Goal: Task Accomplishment & Management: Use online tool/utility

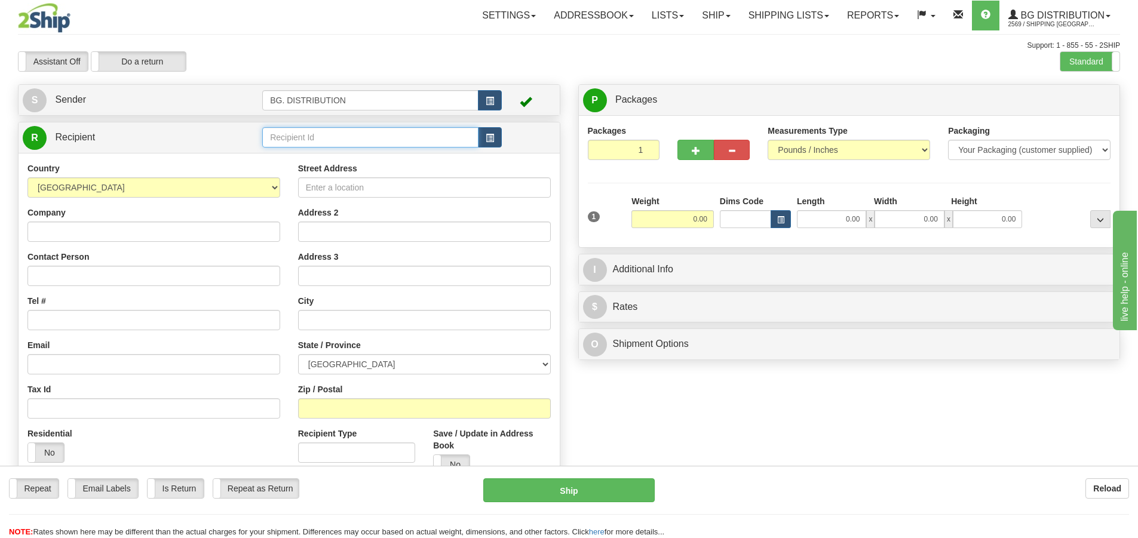
click at [393, 143] on input "text" at bounding box center [370, 137] width 216 height 20
type input "20158"
click button "Delete" at bounding box center [0, 0] width 0 height 0
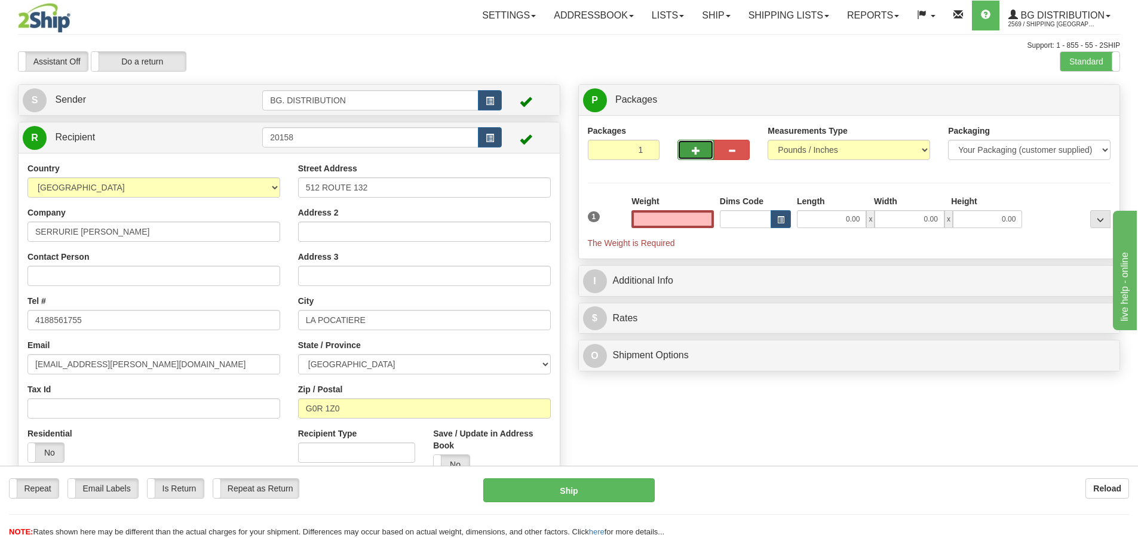
type input "0.00"
click at [700, 153] on button "button" at bounding box center [696, 150] width 36 height 20
type input "2"
click at [1068, 104] on span "Package Level" at bounding box center [1085, 100] width 47 height 8
radio input "true"
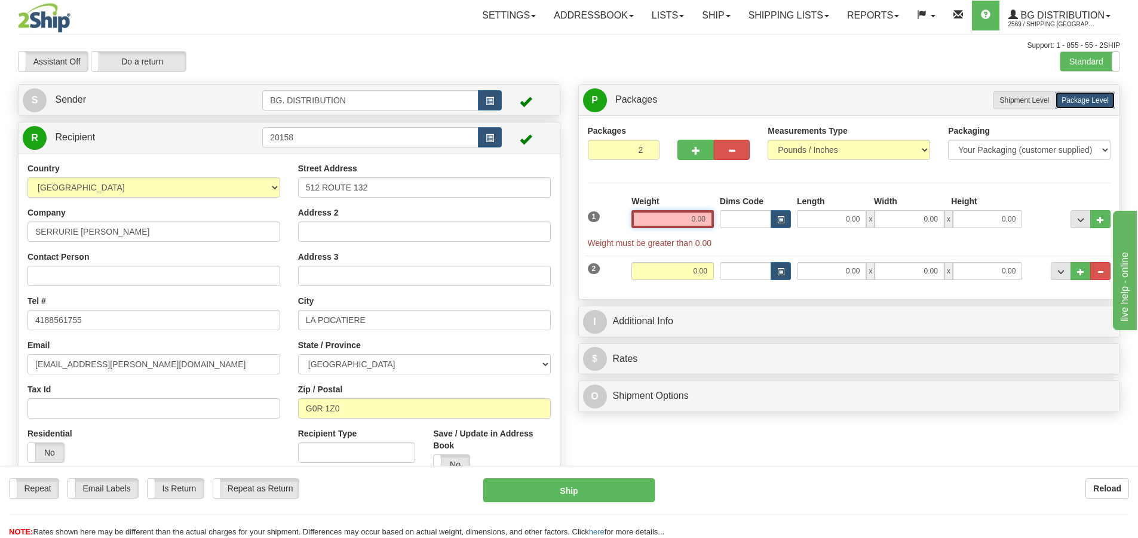
click at [687, 224] on input "0.00" at bounding box center [673, 219] width 82 height 18
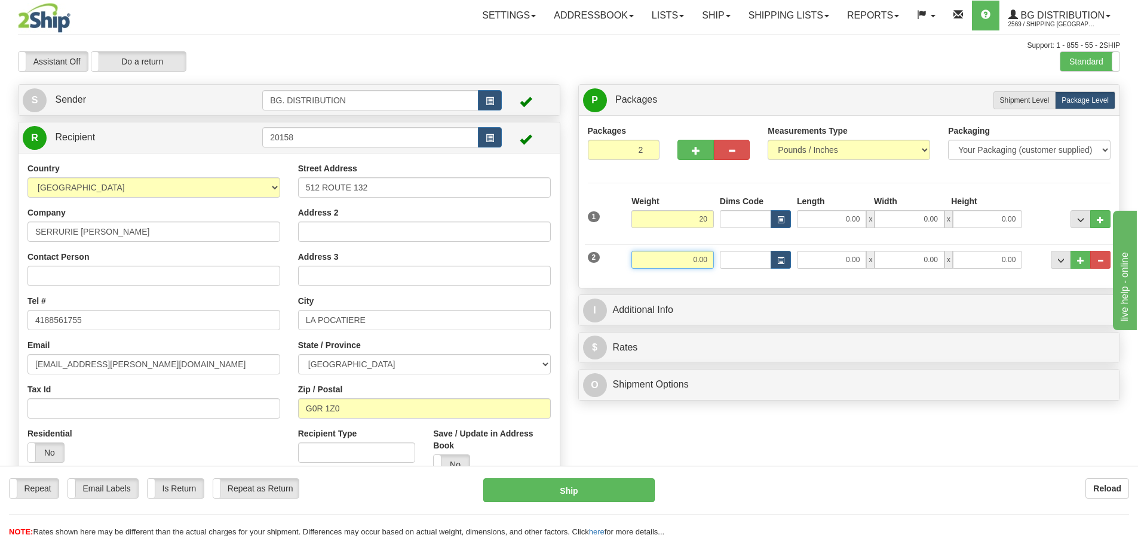
type input "20.00"
click at [688, 251] on input "0.00" at bounding box center [673, 260] width 82 height 18
type input "13.00"
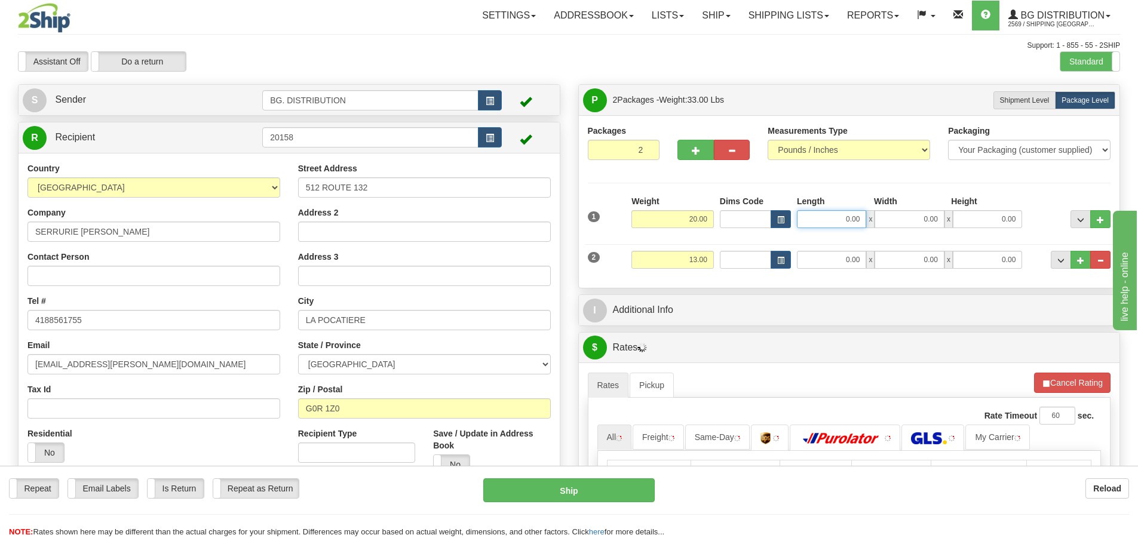
click at [844, 210] on input "0.00" at bounding box center [831, 219] width 69 height 18
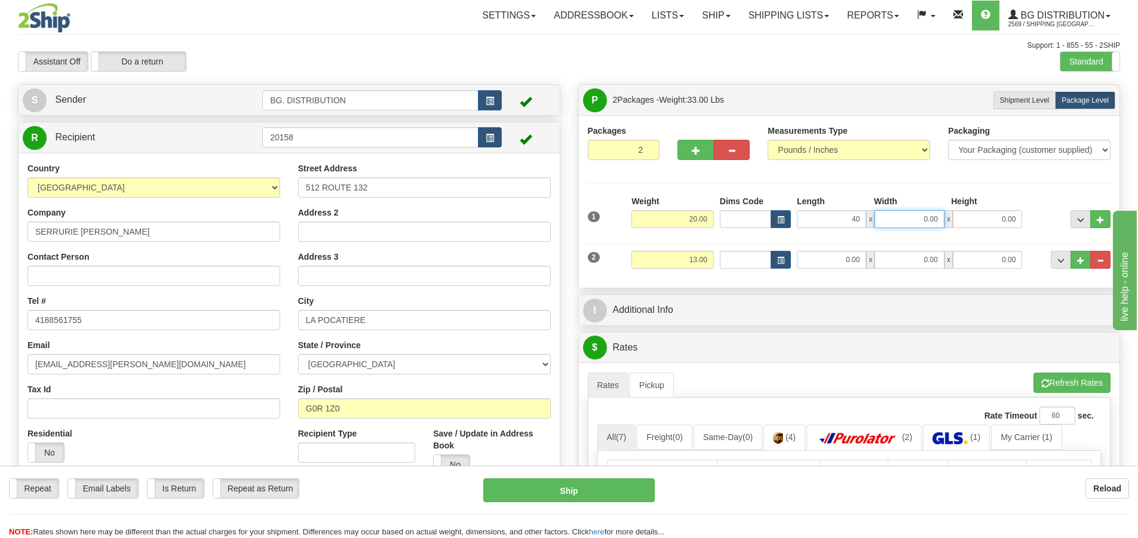
type input "40.00"
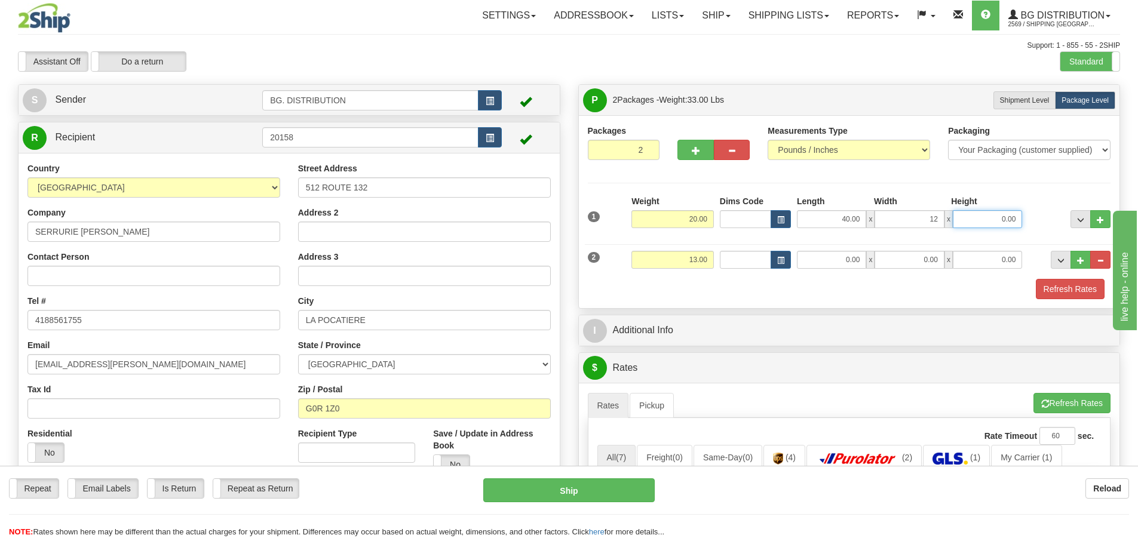
type input "12.00"
type input "6.00"
drag, startPoint x: 840, startPoint y: 259, endPoint x: 842, endPoint y: 251, distance: 8.6
click at [840, 259] on input "0.00" at bounding box center [831, 260] width 69 height 18
type input "13.00"
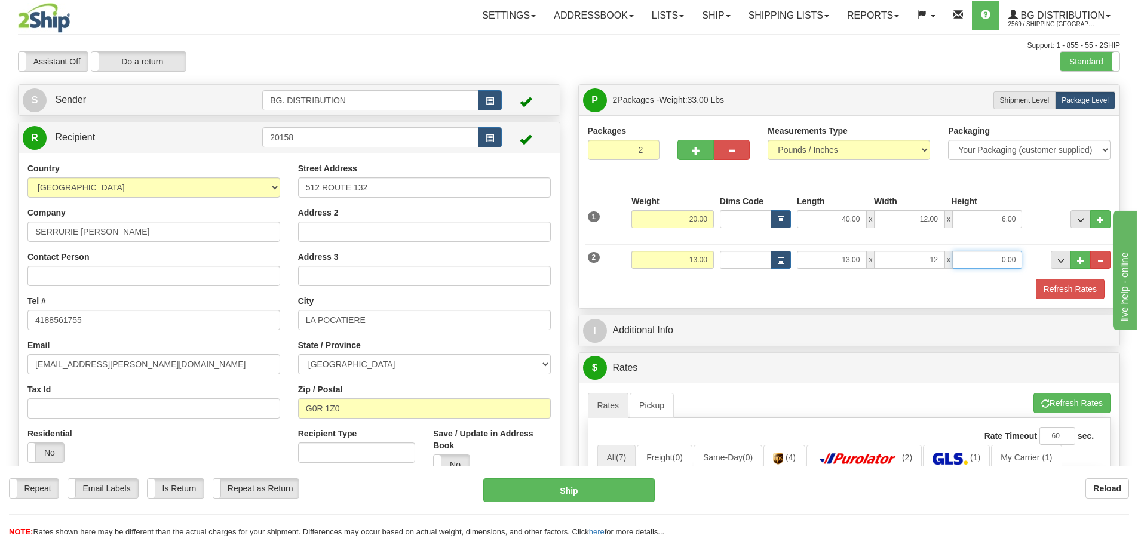
type input "12.00"
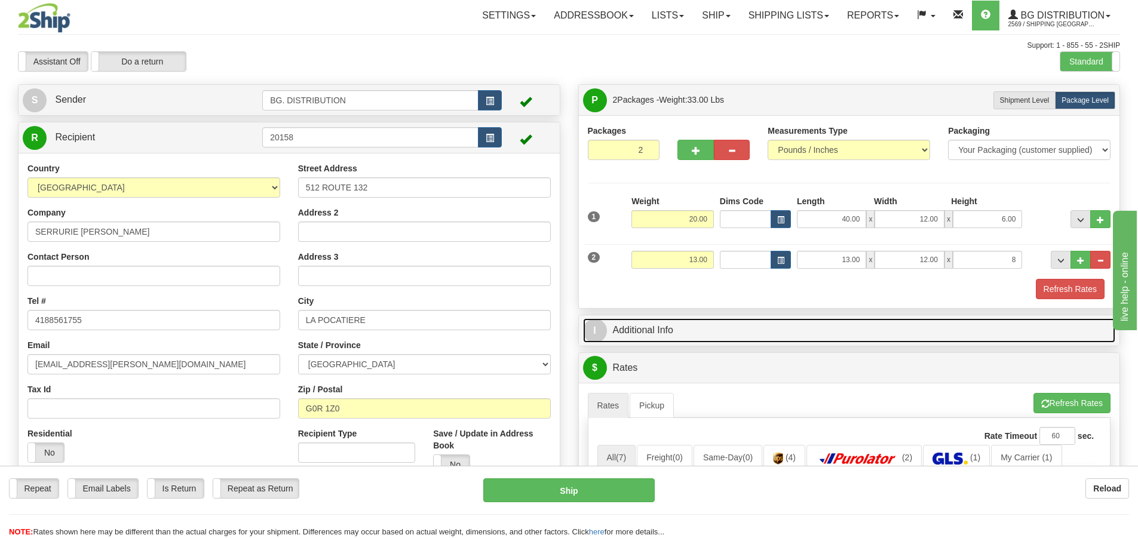
type input "8.00"
click at [603, 333] on span "I" at bounding box center [595, 331] width 24 height 24
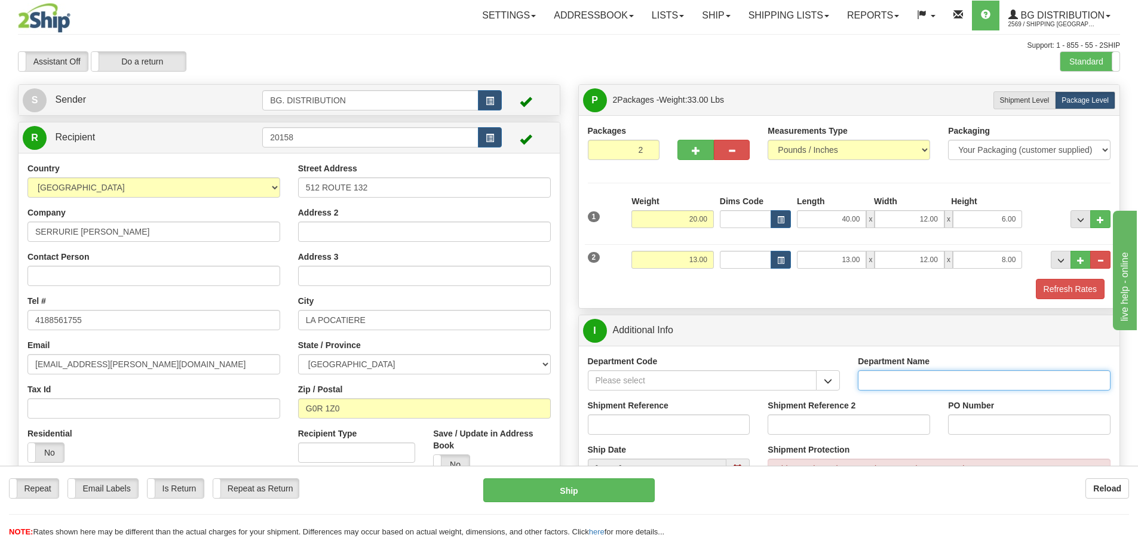
drag, startPoint x: 908, startPoint y: 382, endPoint x: 923, endPoint y: 372, distance: 18.9
click at [908, 381] on input "Department Name" at bounding box center [984, 381] width 253 height 20
type input "."
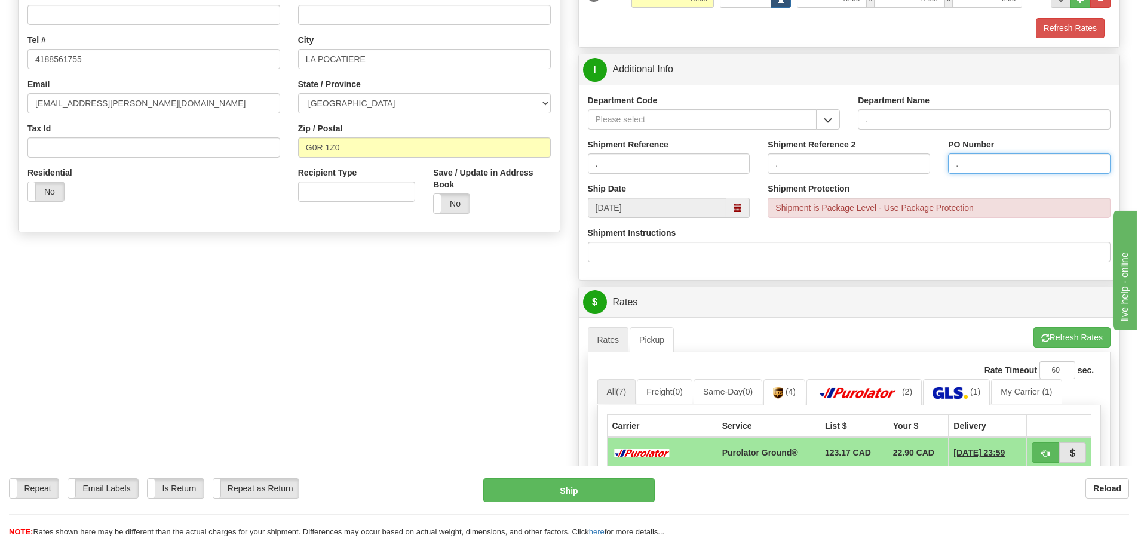
scroll to position [359, 0]
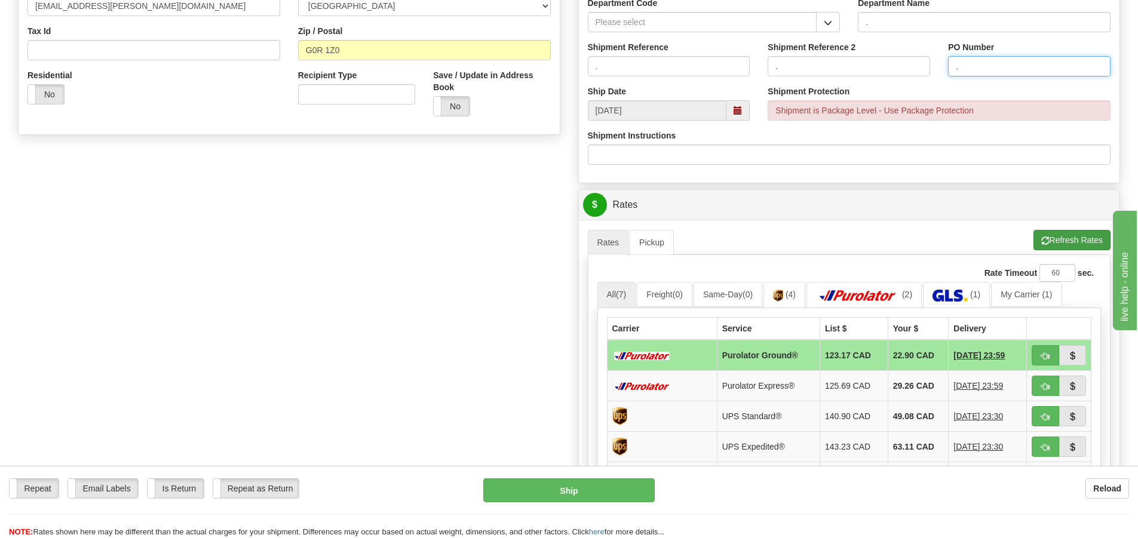
type input "."
click at [1055, 247] on button "Refresh Rates" at bounding box center [1072, 240] width 77 height 20
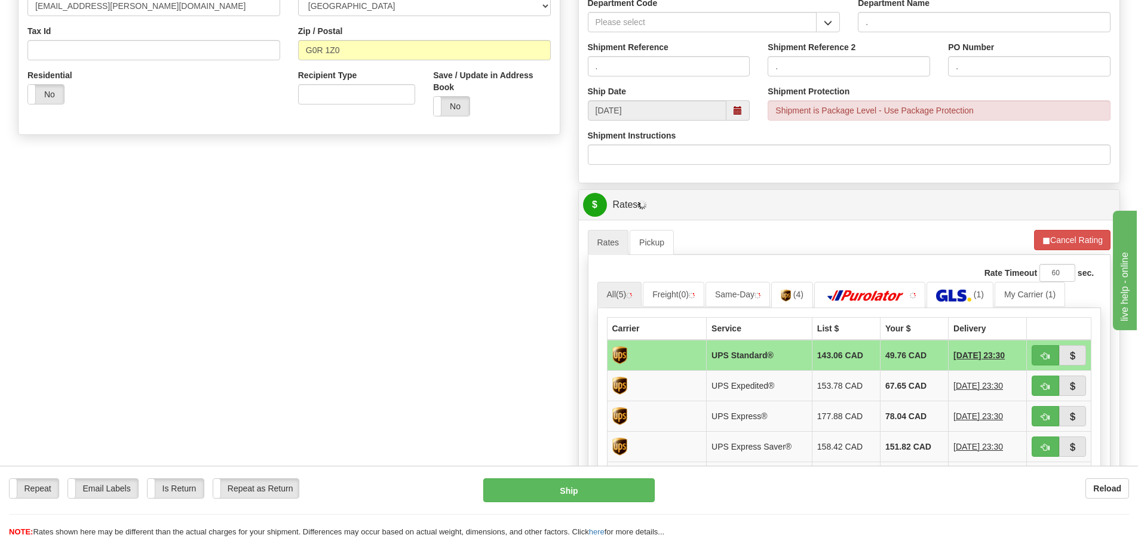
scroll to position [538, 0]
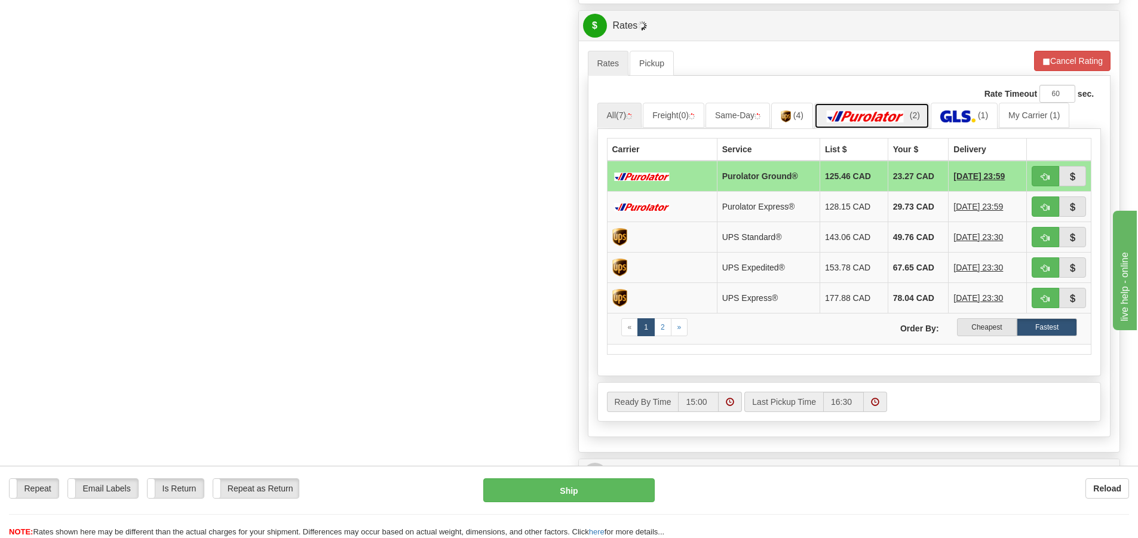
click at [899, 113] on img at bounding box center [866, 117] width 84 height 12
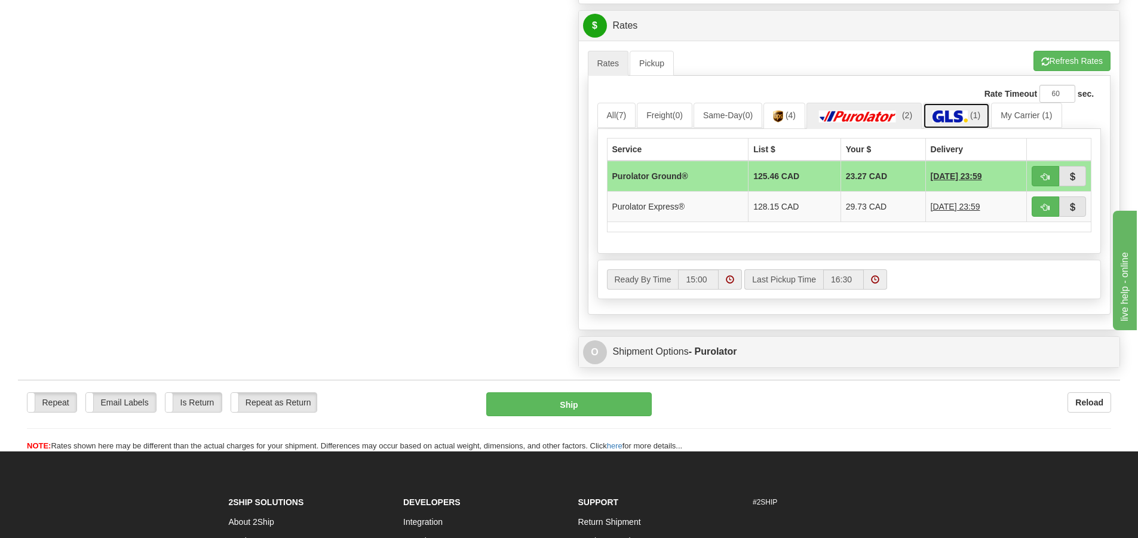
click at [956, 113] on img at bounding box center [950, 117] width 35 height 12
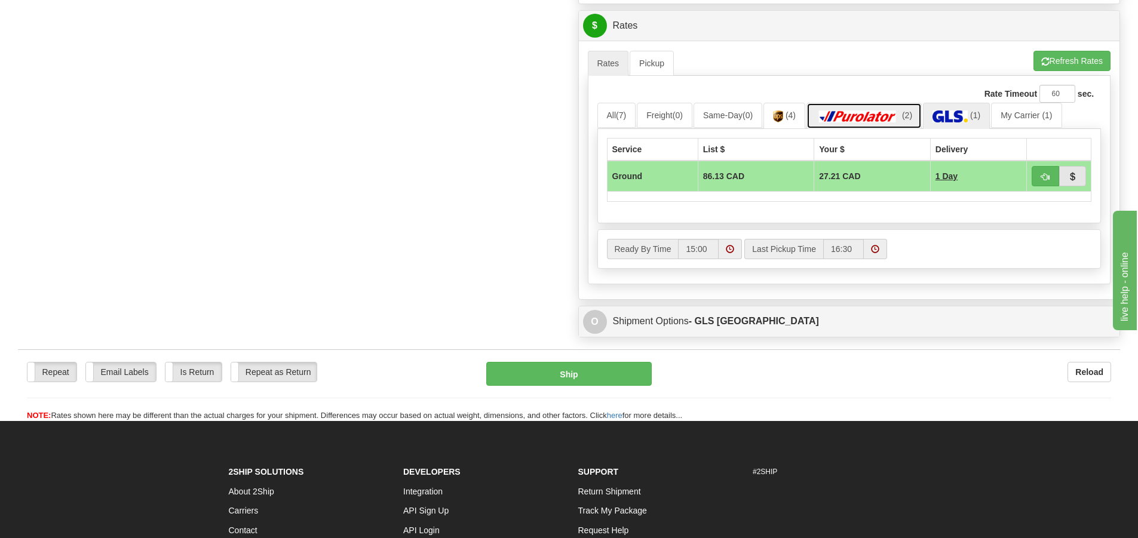
click at [875, 118] on img at bounding box center [858, 117] width 84 height 12
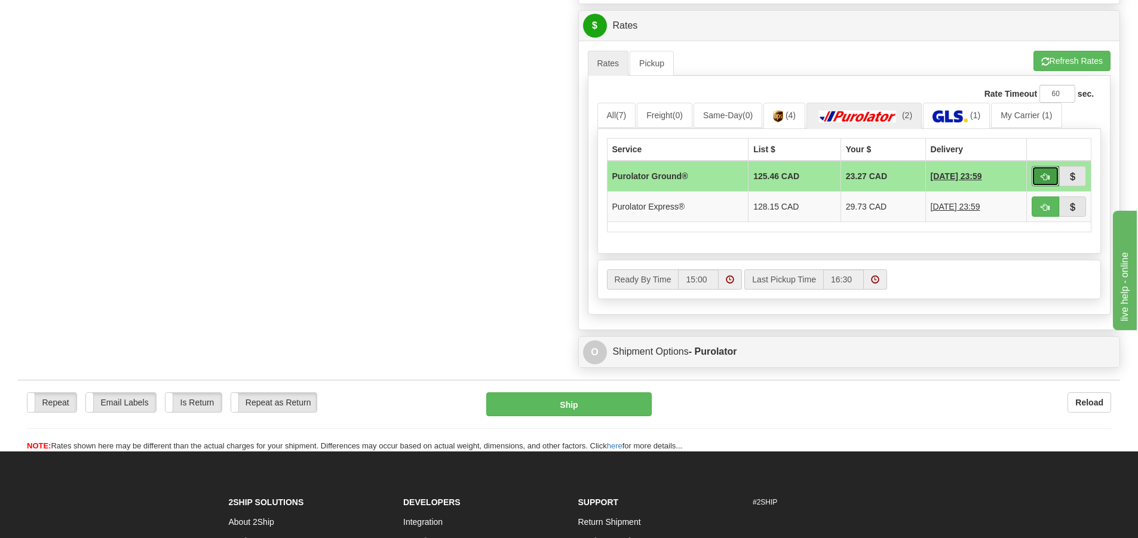
click at [1034, 183] on button "button" at bounding box center [1045, 176] width 27 height 20
type input "260"
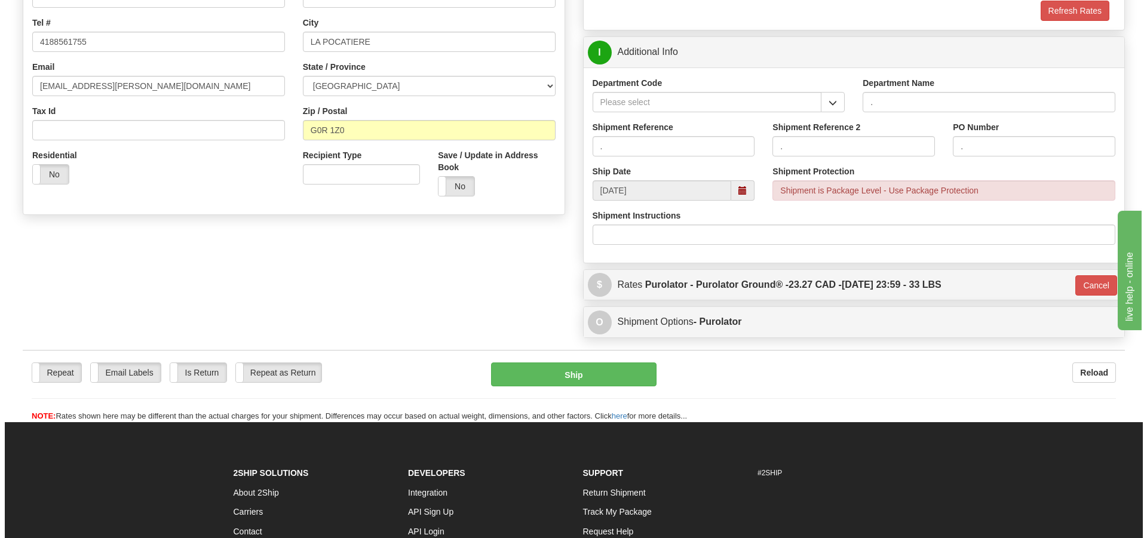
scroll to position [172, 0]
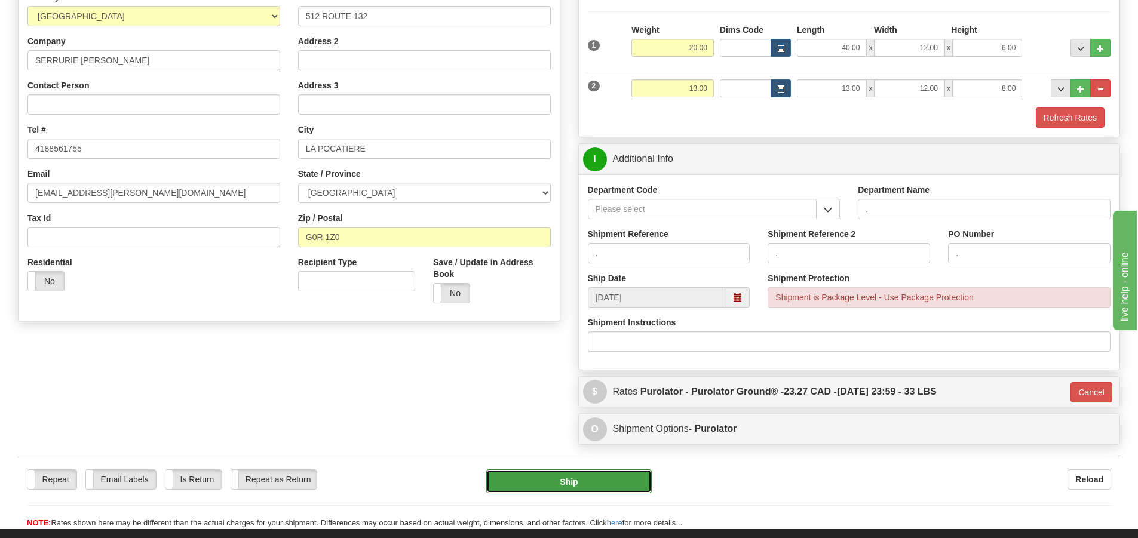
click at [577, 476] on button "Ship" at bounding box center [569, 482] width 166 height 24
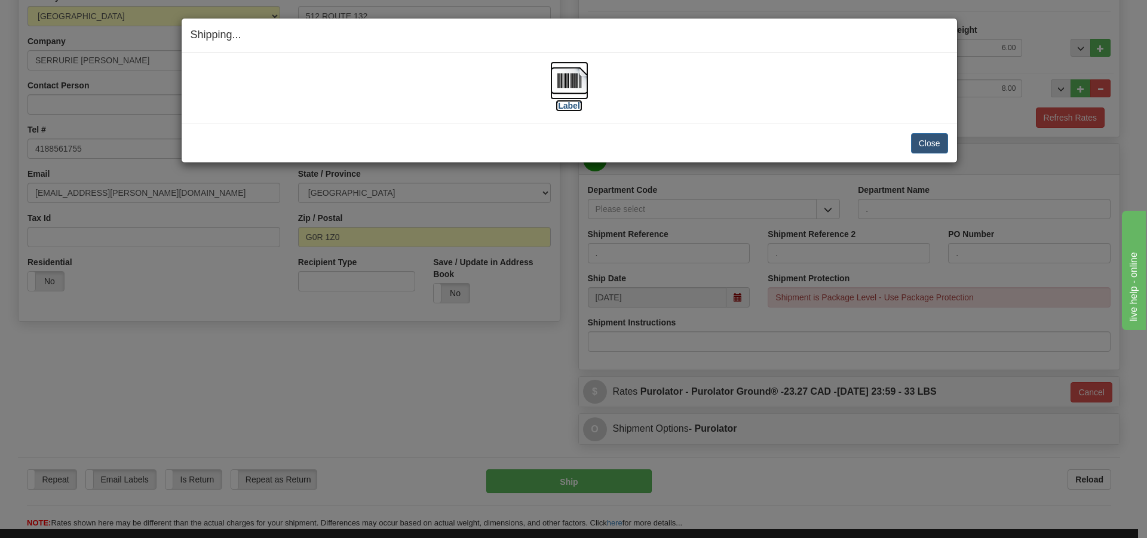
click at [570, 108] on label "[Label]" at bounding box center [569, 106] width 27 height 12
click at [938, 142] on button "Close" at bounding box center [929, 143] width 37 height 20
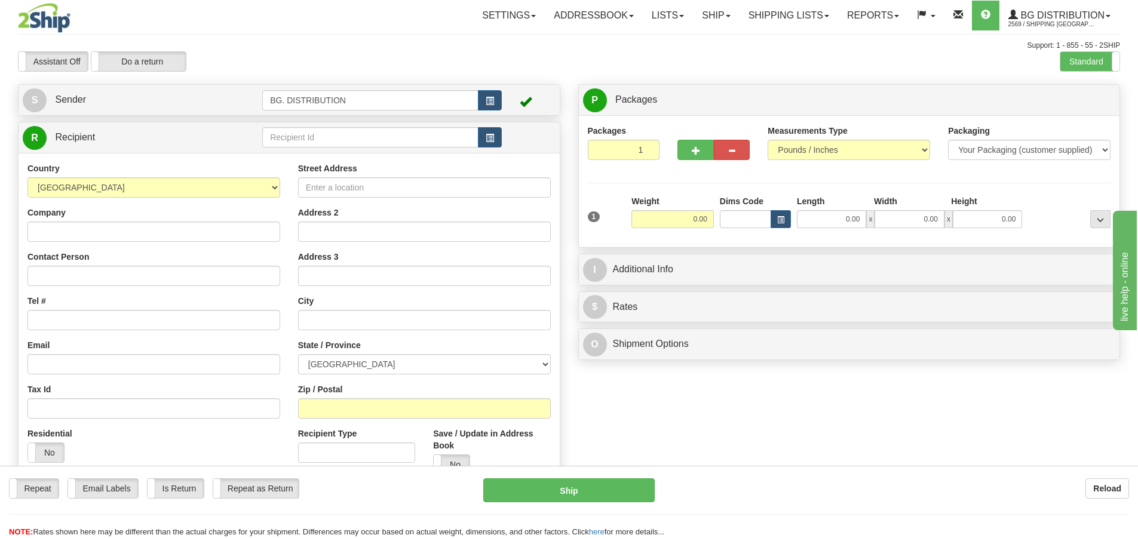
click at [263, 141] on tr "R Recipient" at bounding box center [289, 137] width 533 height 25
click at [278, 136] on input "text" at bounding box center [370, 137] width 216 height 20
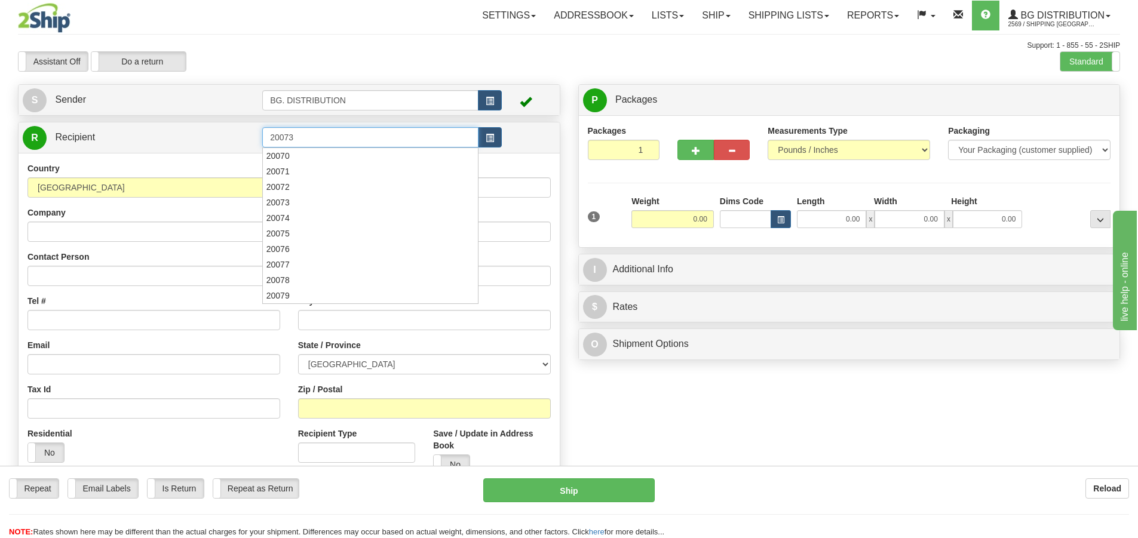
type input "20073"
click button "Delete" at bounding box center [0, 0] width 0 height 0
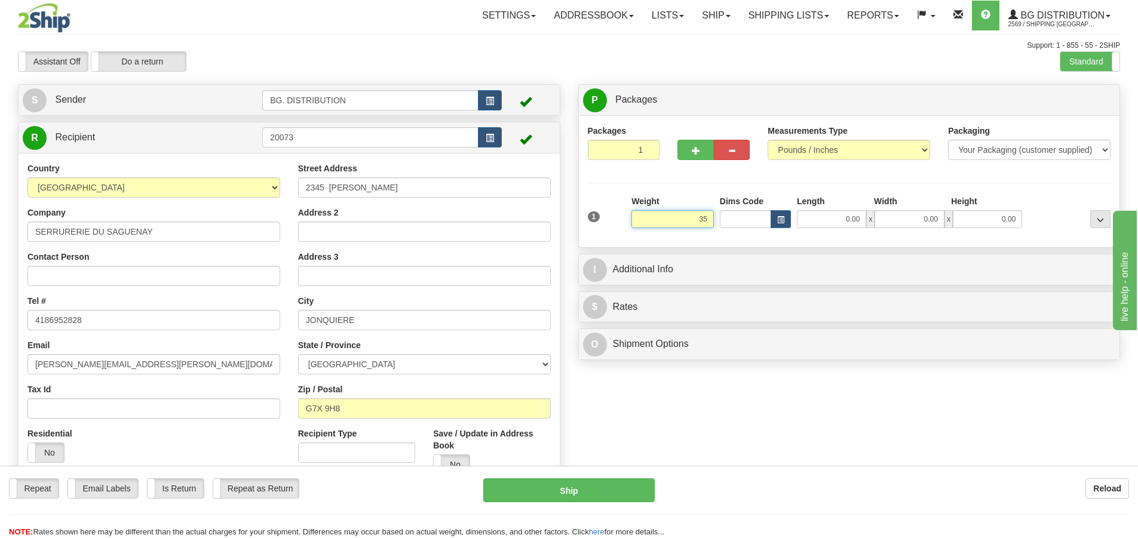
type input "3"
type input "25.00"
click at [837, 218] on input "0.00" at bounding box center [831, 219] width 69 height 18
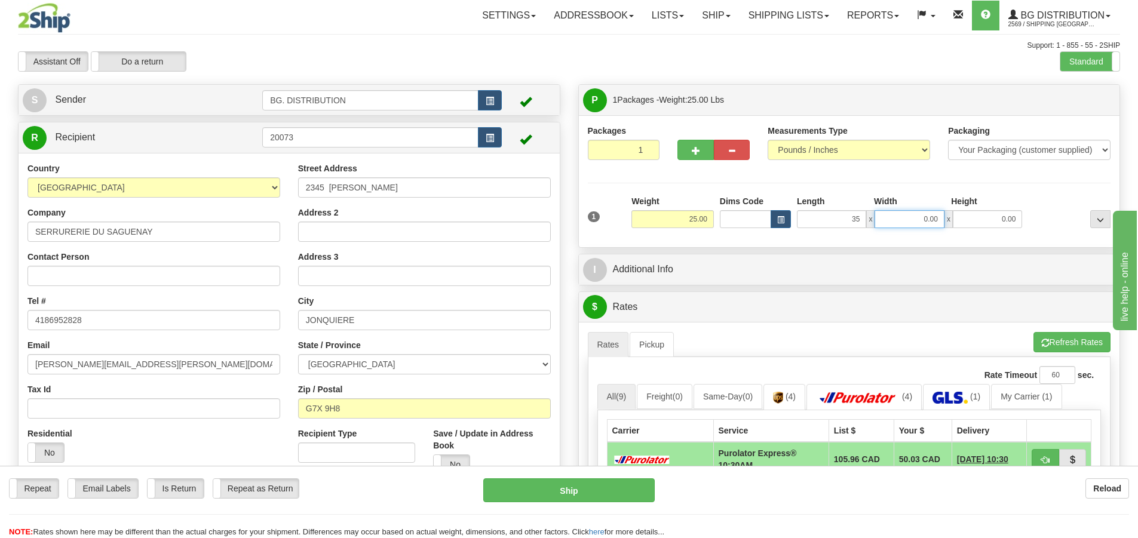
type input "35.00"
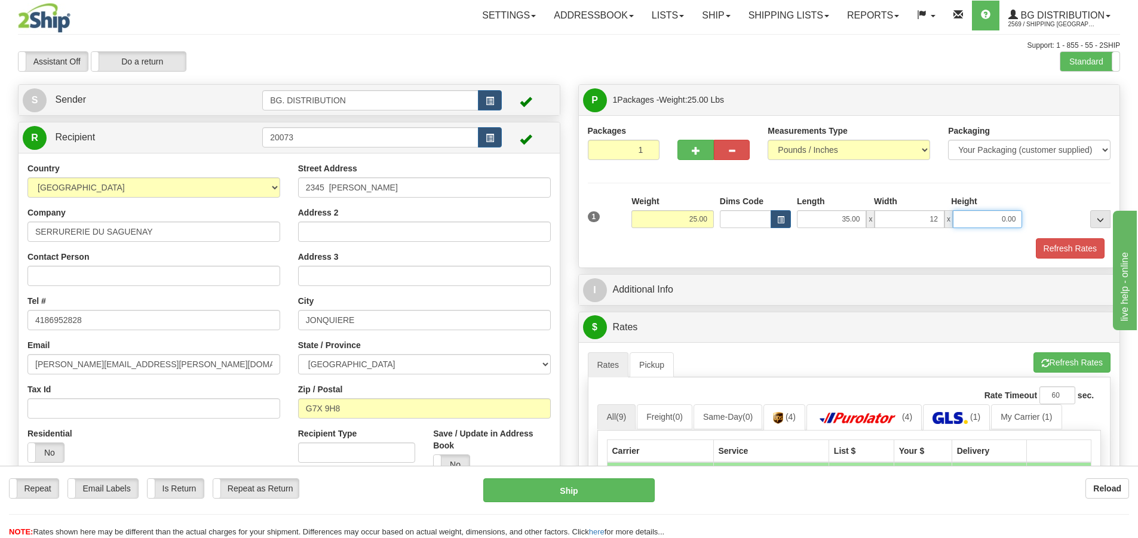
type input "12.00"
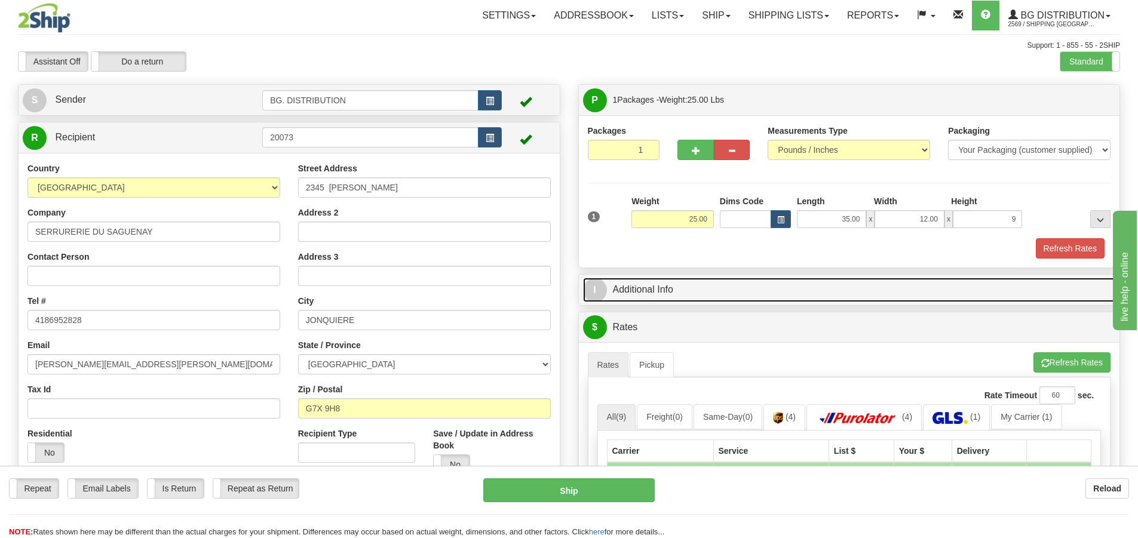
type input "9.00"
click at [598, 287] on span "I" at bounding box center [595, 290] width 24 height 24
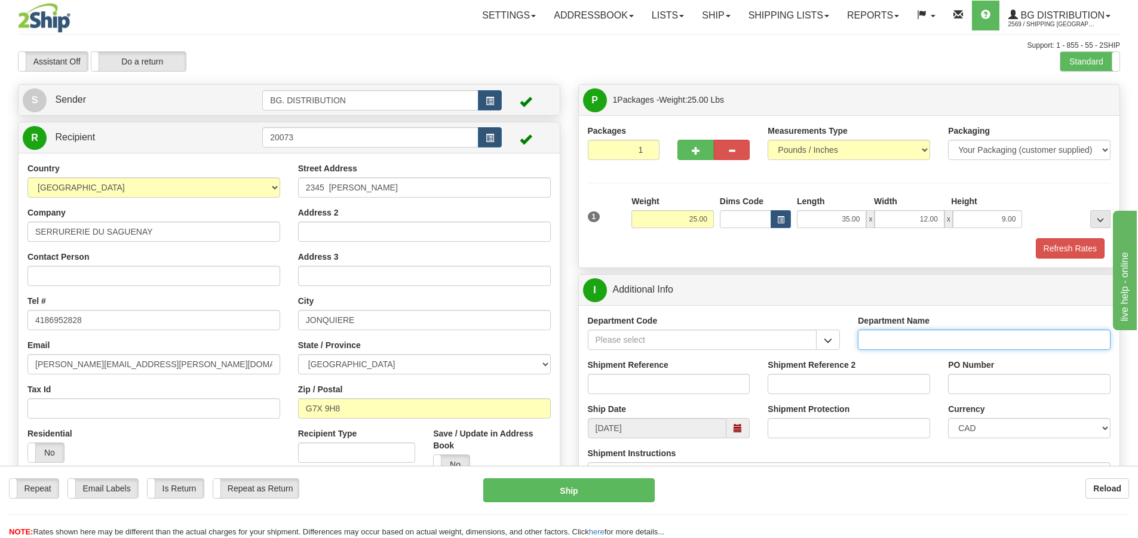
click at [935, 334] on input "Department Name" at bounding box center [984, 340] width 253 height 20
type input "."
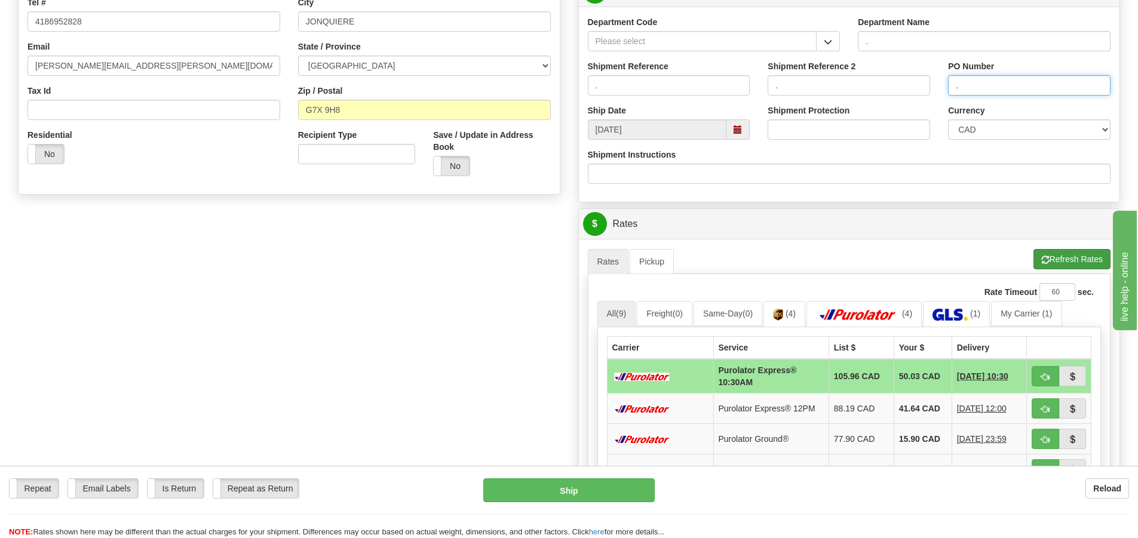
type input "."
click at [1072, 255] on button "Refresh Rates" at bounding box center [1072, 259] width 77 height 20
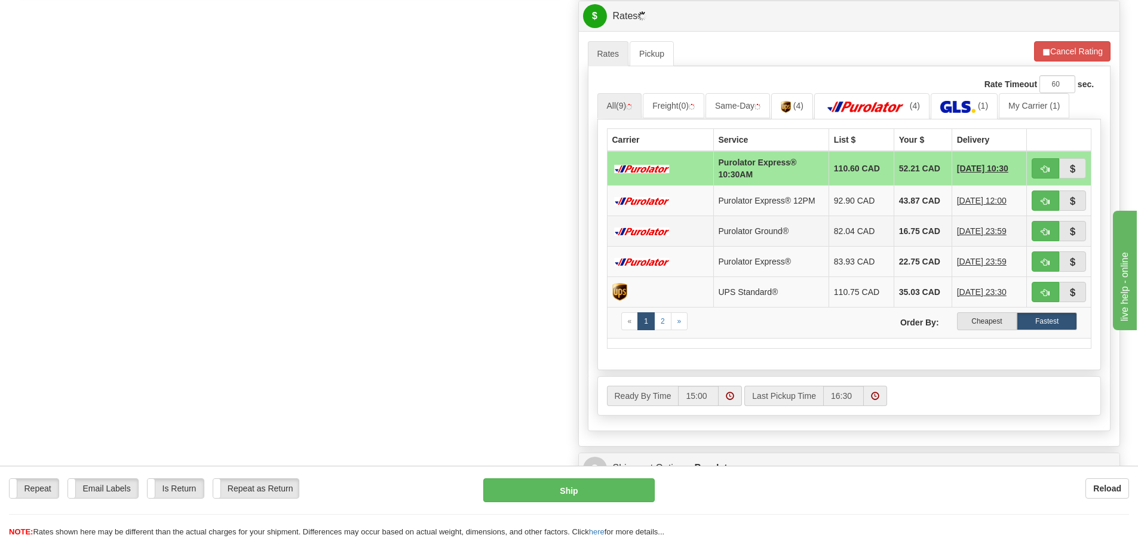
scroll to position [538, 0]
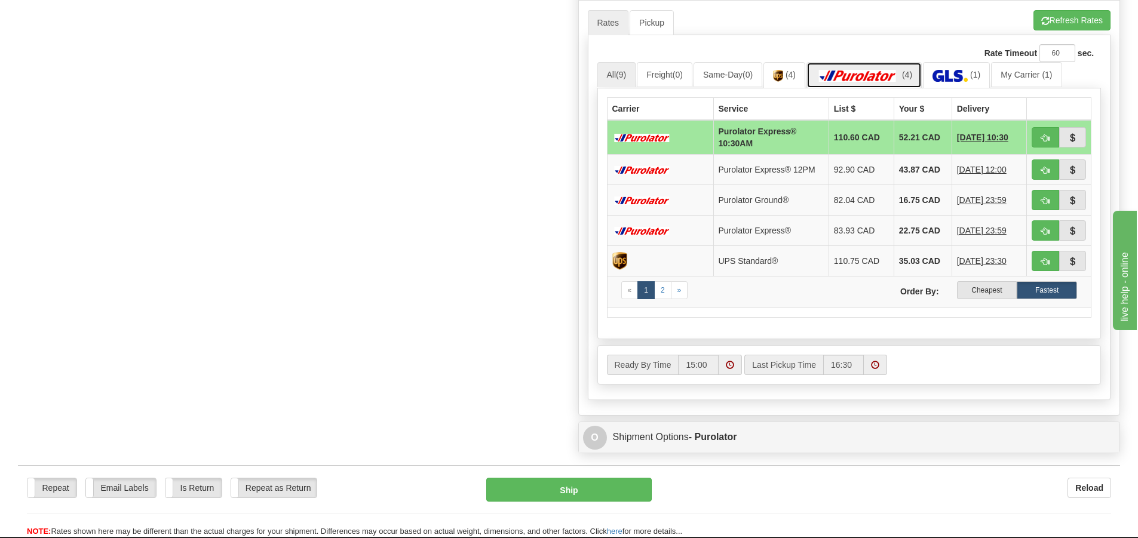
click at [847, 71] on img at bounding box center [858, 76] width 84 height 12
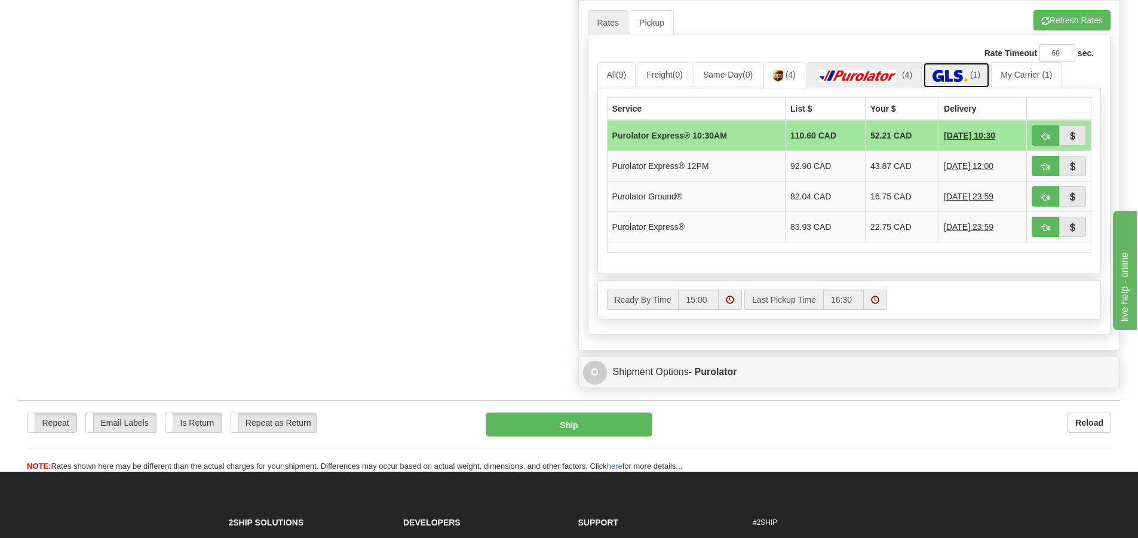
click at [976, 70] on link "(1)" at bounding box center [956, 75] width 67 height 26
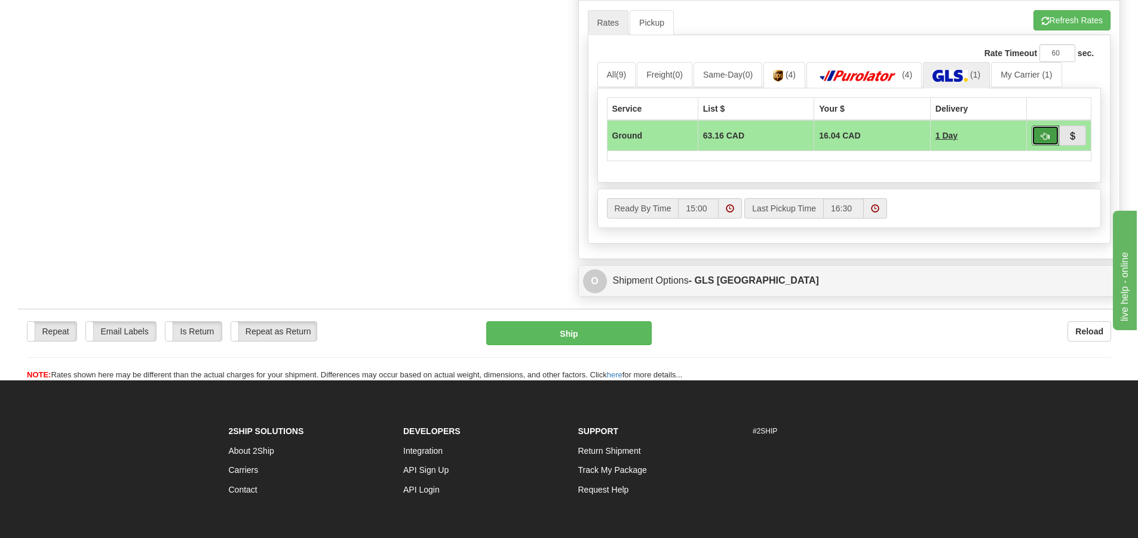
click at [1036, 136] on button "button" at bounding box center [1045, 135] width 27 height 20
type input "1"
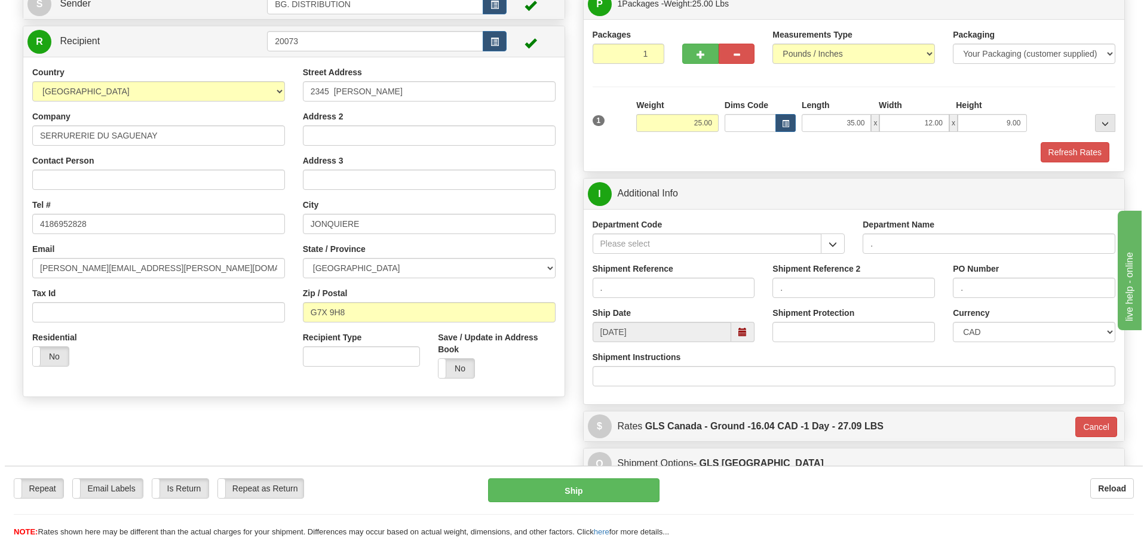
scroll to position [75, 0]
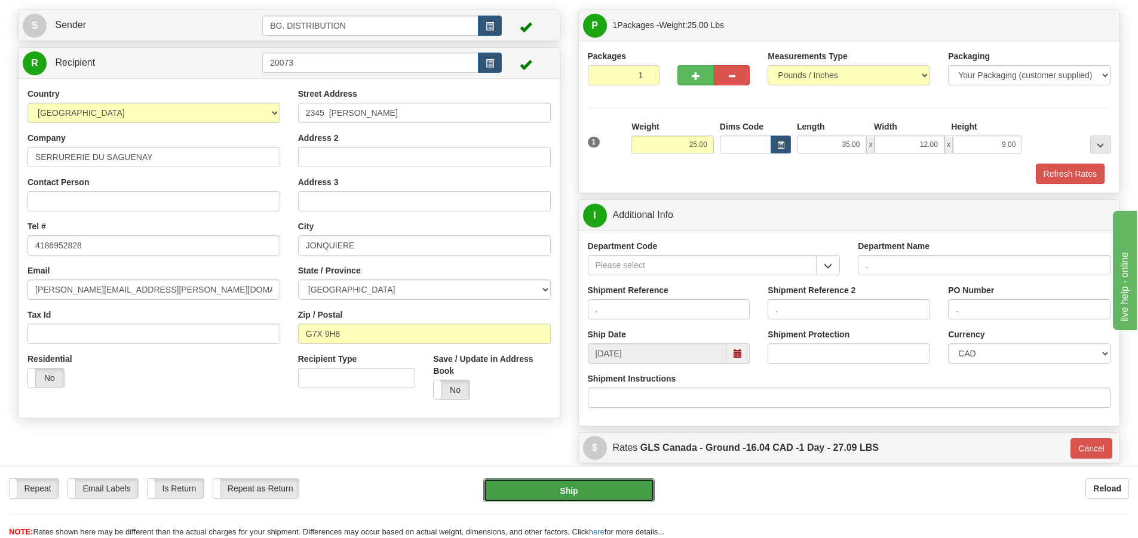
click at [592, 485] on button "Ship" at bounding box center [569, 491] width 172 height 24
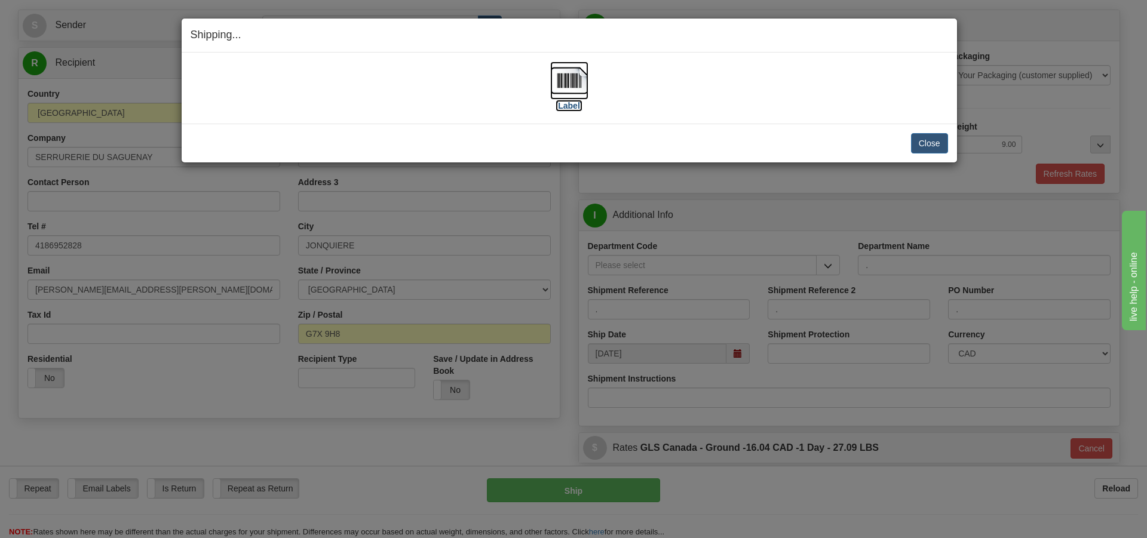
click at [573, 103] on label "[Label]" at bounding box center [569, 106] width 27 height 12
click at [935, 143] on button "Close" at bounding box center [929, 143] width 37 height 20
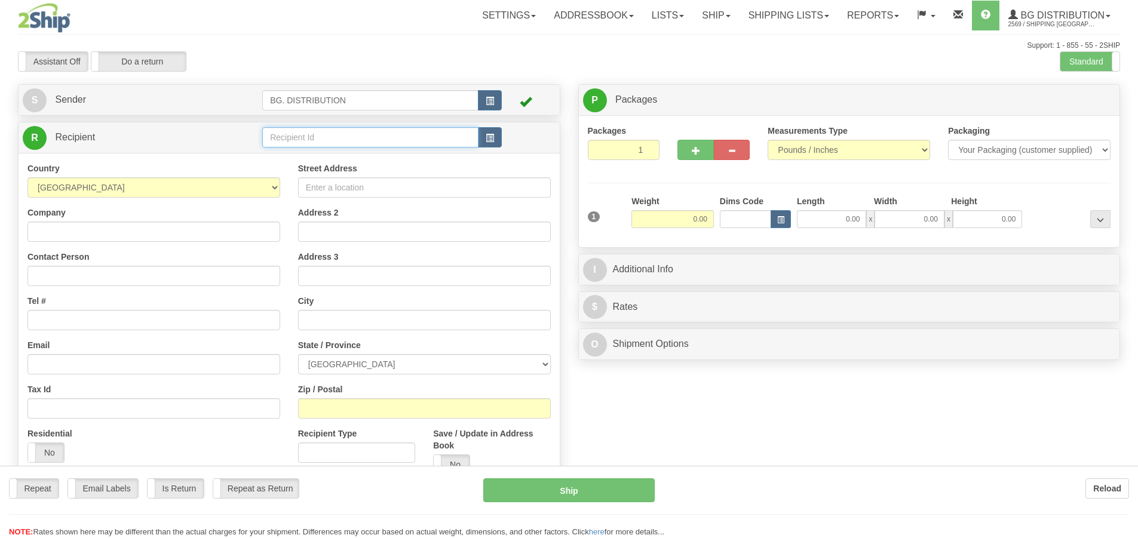
click at [330, 133] on div "Toggle navigation Settings Shipping Preferences Fields Preferences New" at bounding box center [569, 302] width 1138 height 605
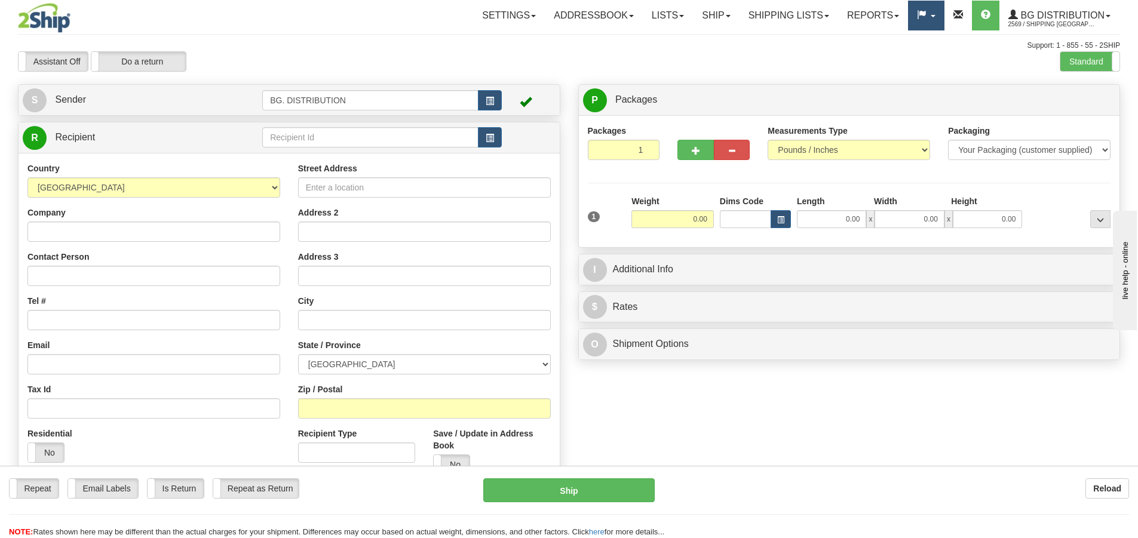
click at [928, 14] on link at bounding box center [926, 16] width 36 height 30
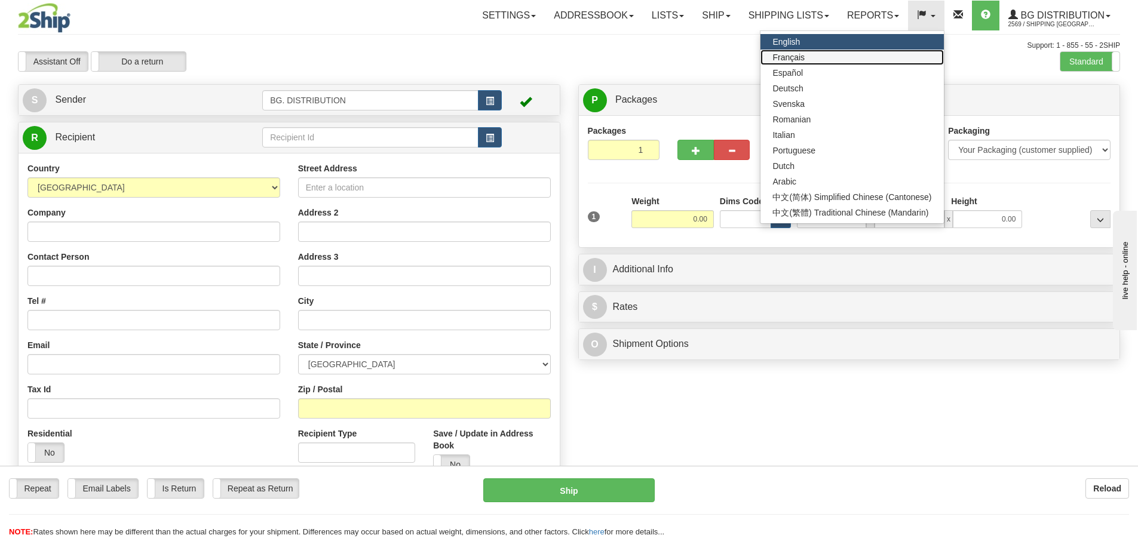
click at [884, 56] on link "Français" at bounding box center [852, 58] width 183 height 16
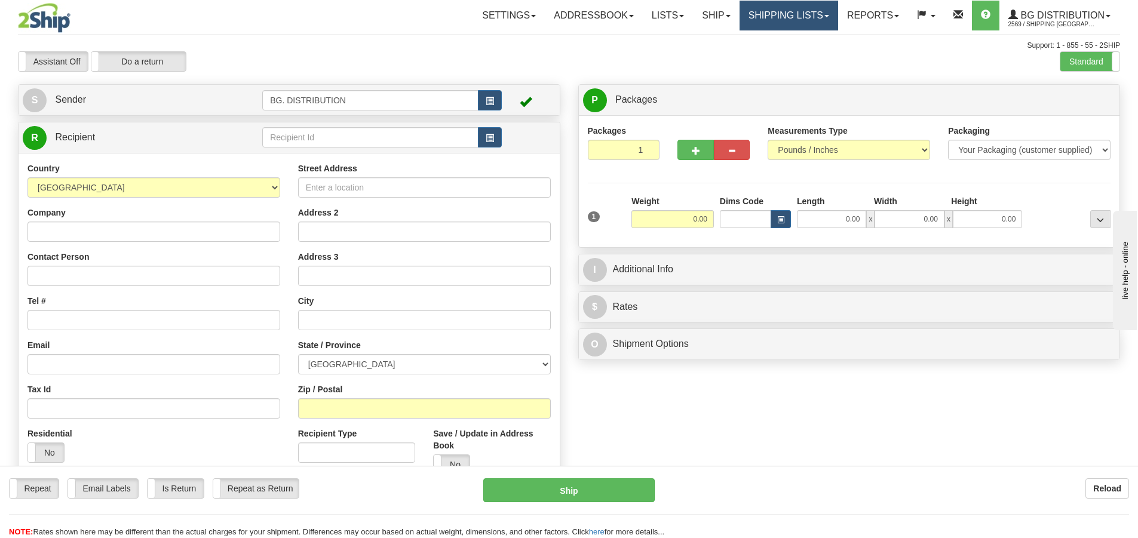
click at [815, 10] on link "Shipping lists" at bounding box center [789, 16] width 99 height 30
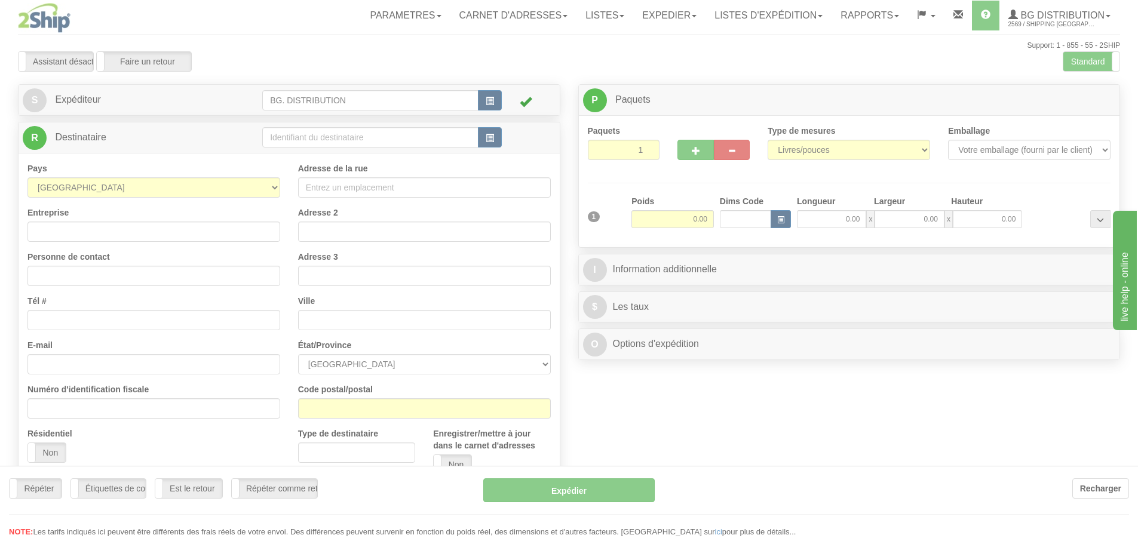
click at [788, 20] on div "Toggle navigation Parametres Préférences d'expédition Préférences des champs Ne…" at bounding box center [569, 302] width 1138 height 605
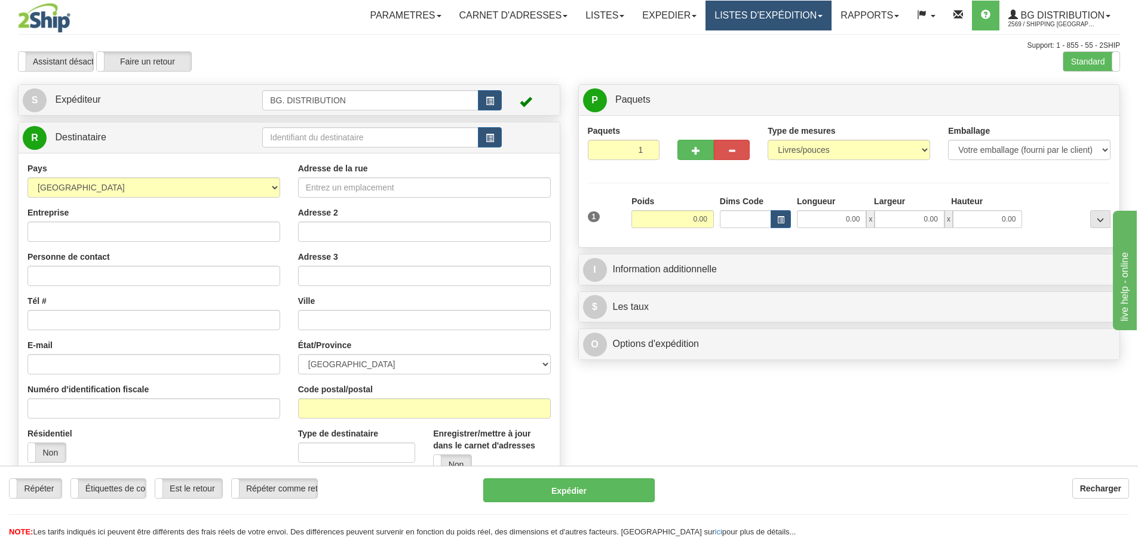
click at [788, 20] on link "LISTES D'EXPÉDITION" at bounding box center [769, 16] width 126 height 30
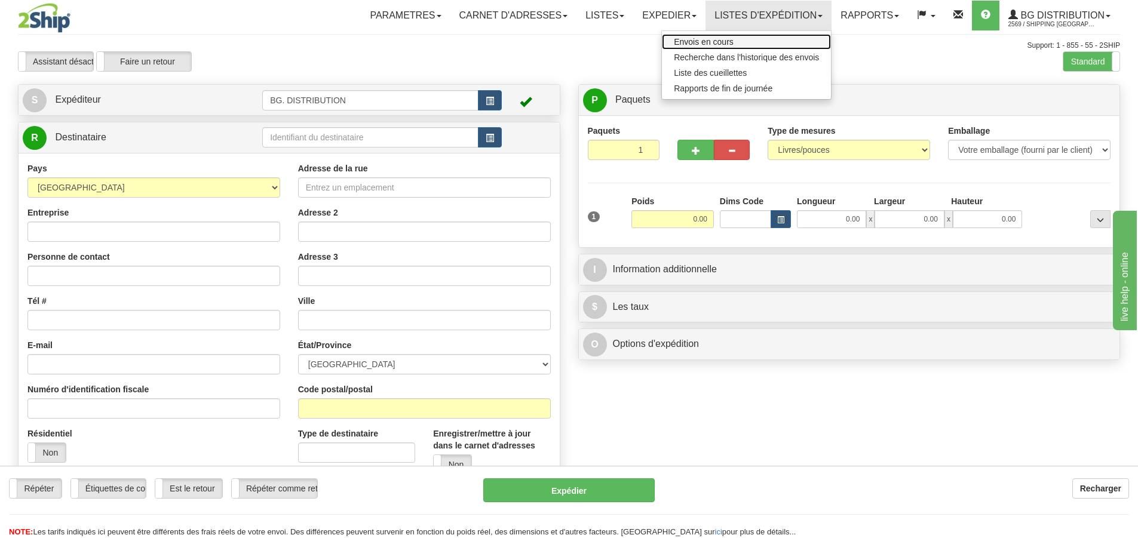
click at [761, 42] on link "Envois en cours" at bounding box center [746, 42] width 169 height 16
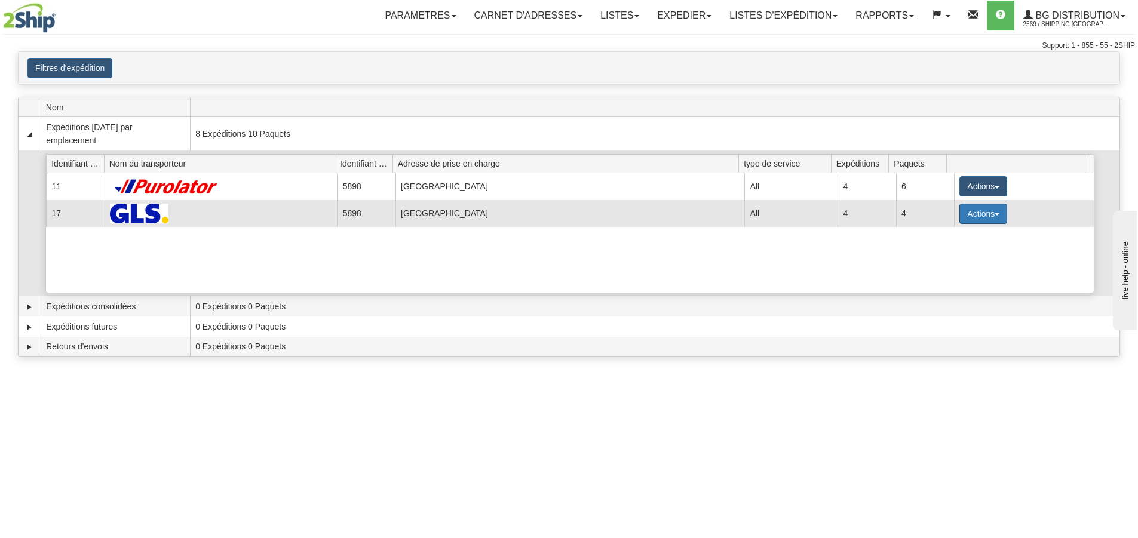
click at [974, 212] on button "Actions" at bounding box center [984, 214] width 48 height 20
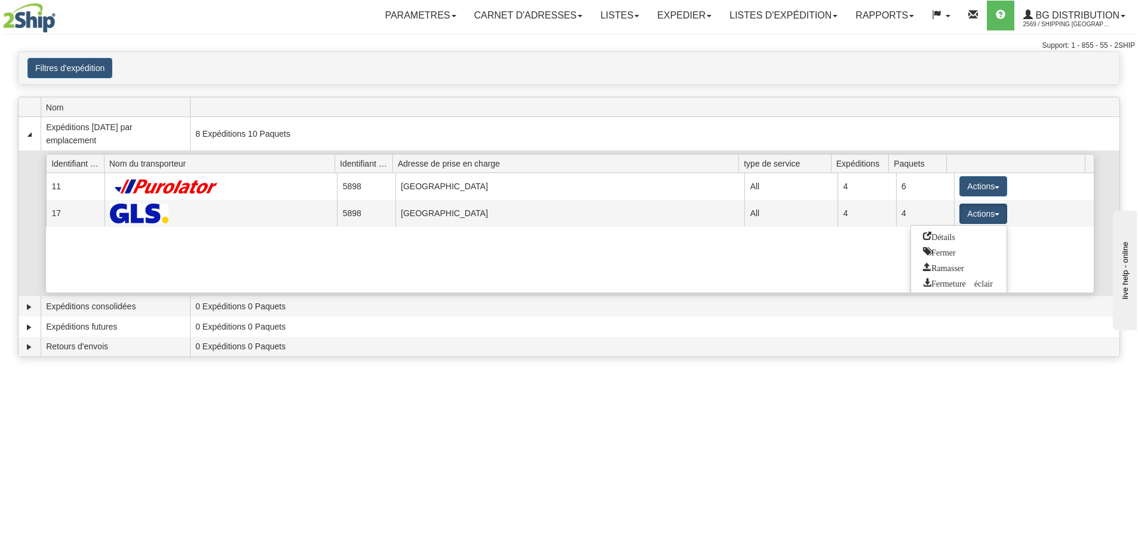
click at [941, 237] on span "Détails" at bounding box center [939, 236] width 32 height 8
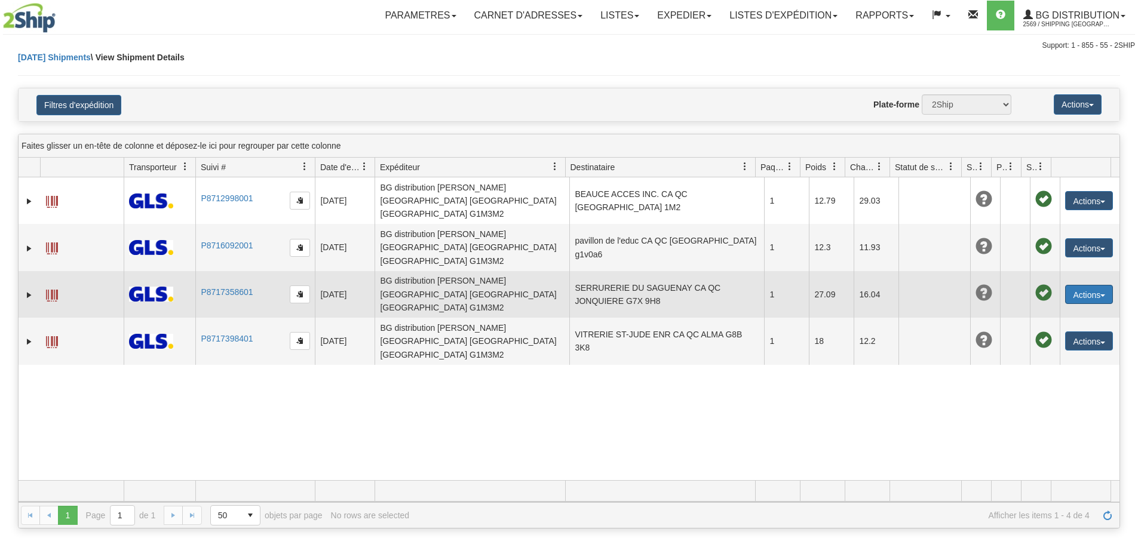
click at [1094, 285] on button "Actions" at bounding box center [1089, 294] width 48 height 19
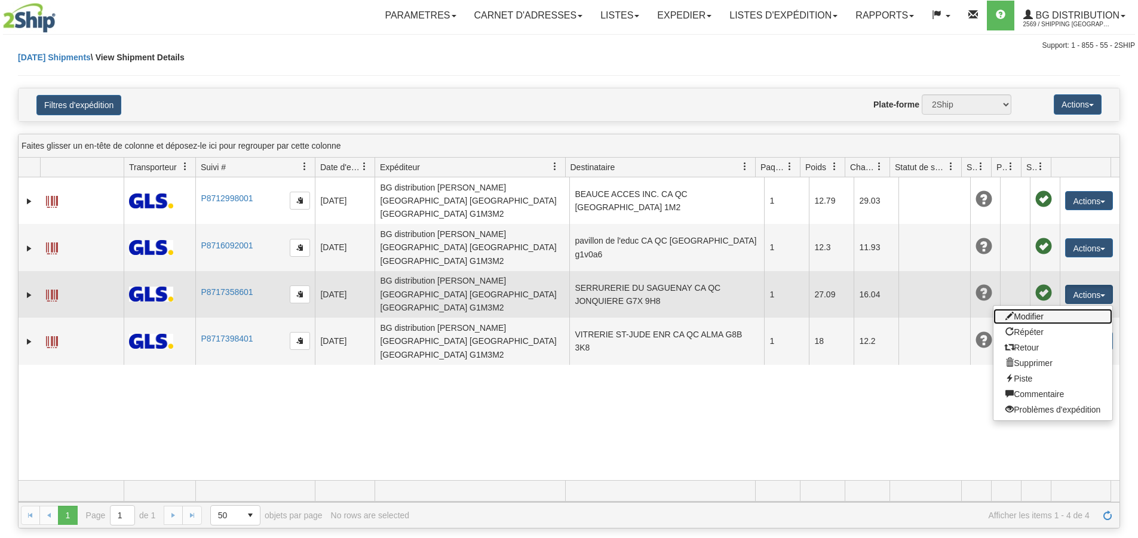
click at [1043, 309] on link "Modifier" at bounding box center [1053, 317] width 119 height 16
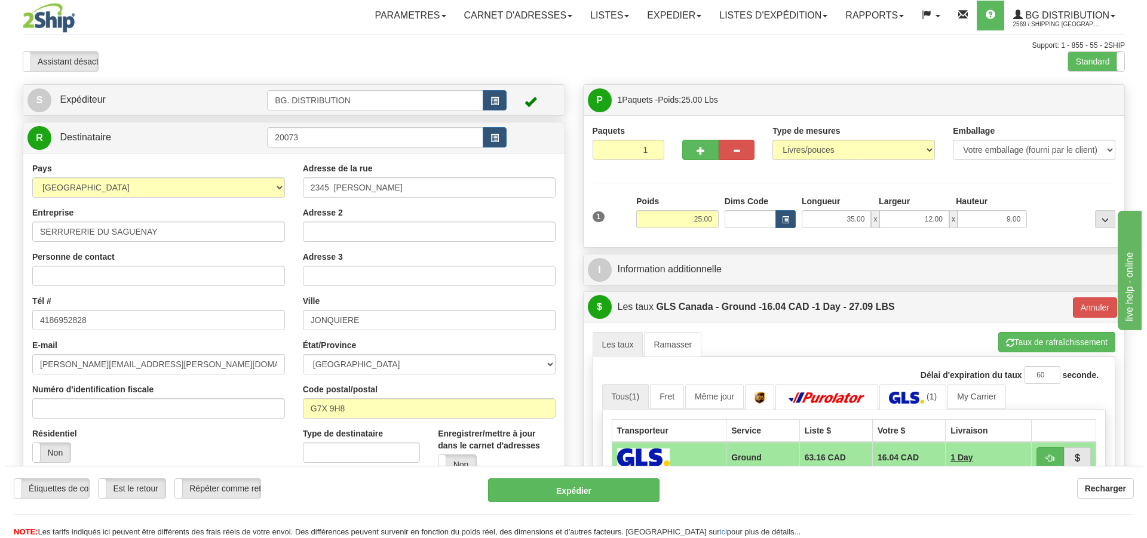
scroll to position [60, 0]
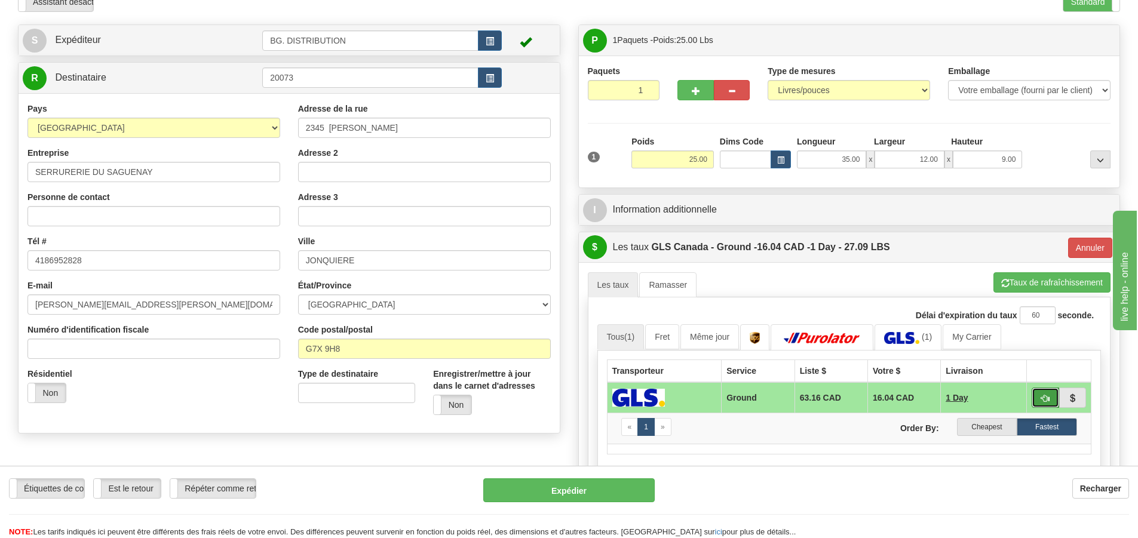
click at [1043, 397] on span "button" at bounding box center [1046, 399] width 8 height 8
click at [583, 491] on button "Expédier" at bounding box center [569, 491] width 172 height 24
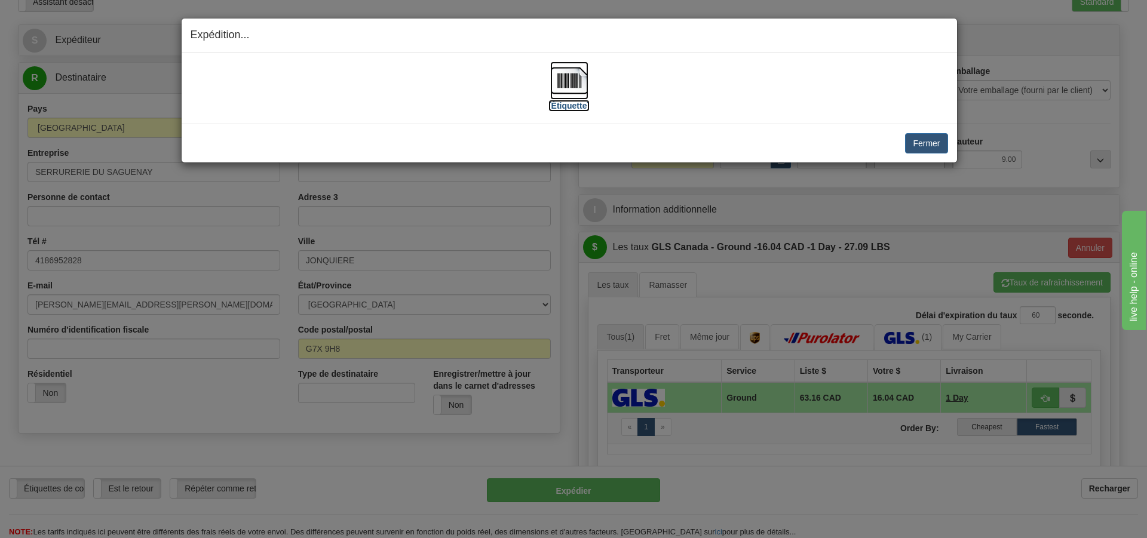
click at [571, 102] on label "[Étiquette]" at bounding box center [569, 106] width 41 height 12
click at [937, 146] on button "Fermer" at bounding box center [926, 143] width 42 height 20
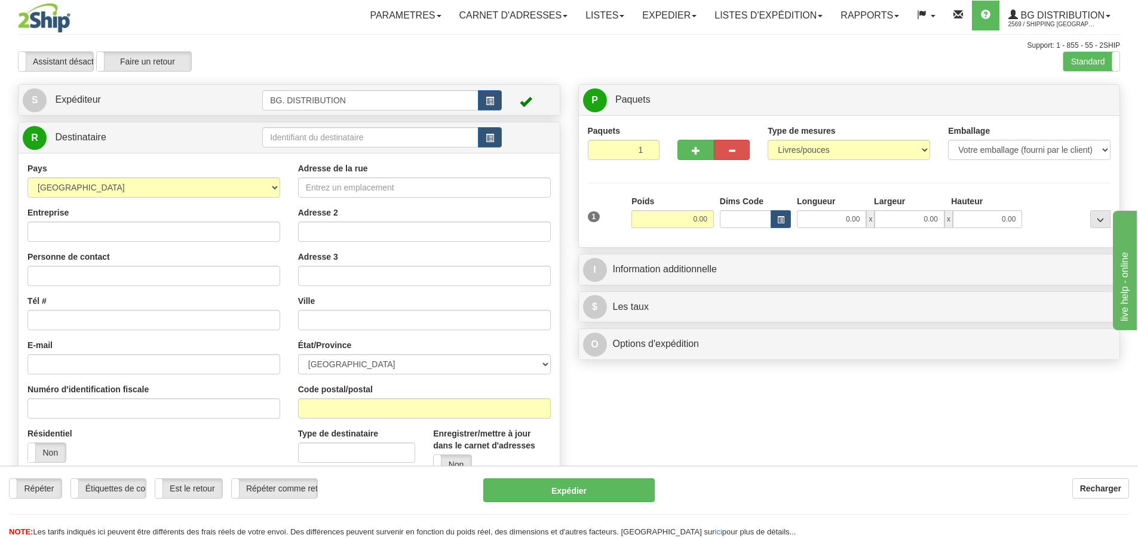
click at [936, 49] on div "Support: 1 - 855 - 55 - 2SHIP" at bounding box center [569, 46] width 1103 height 10
drag, startPoint x: 533, startPoint y: 68, endPoint x: 358, endPoint y: 80, distance: 175.5
click at [359, 79] on div "Toggle navigation Parametres Préférences d'expédition Préférences des champs Ne…" at bounding box center [569, 302] width 1138 height 605
click at [295, 135] on input "text" at bounding box center [370, 137] width 216 height 20
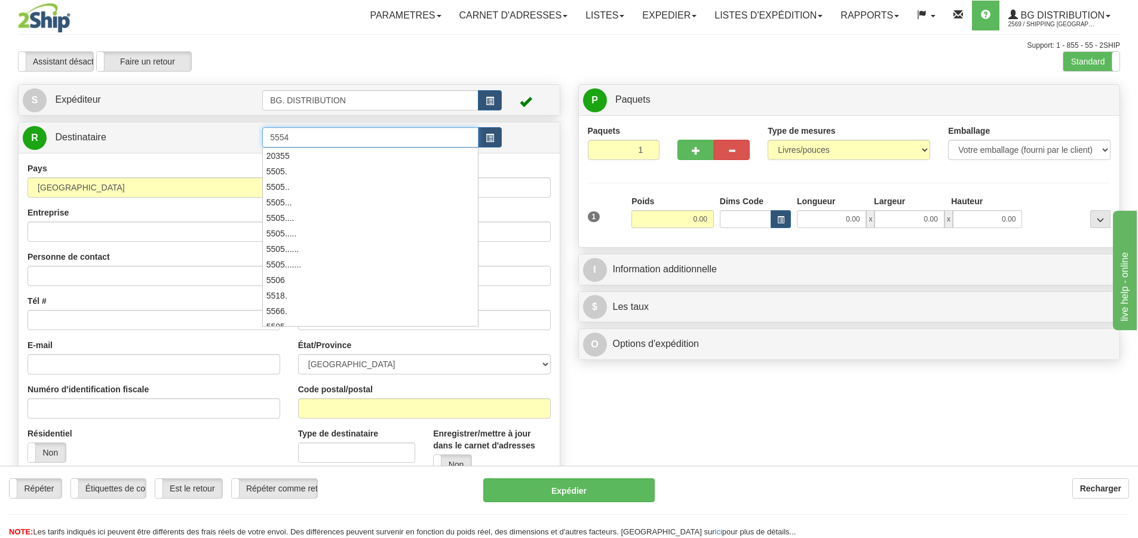
type input "5554"
click button "Supprimer" at bounding box center [0, 0] width 0 height 0
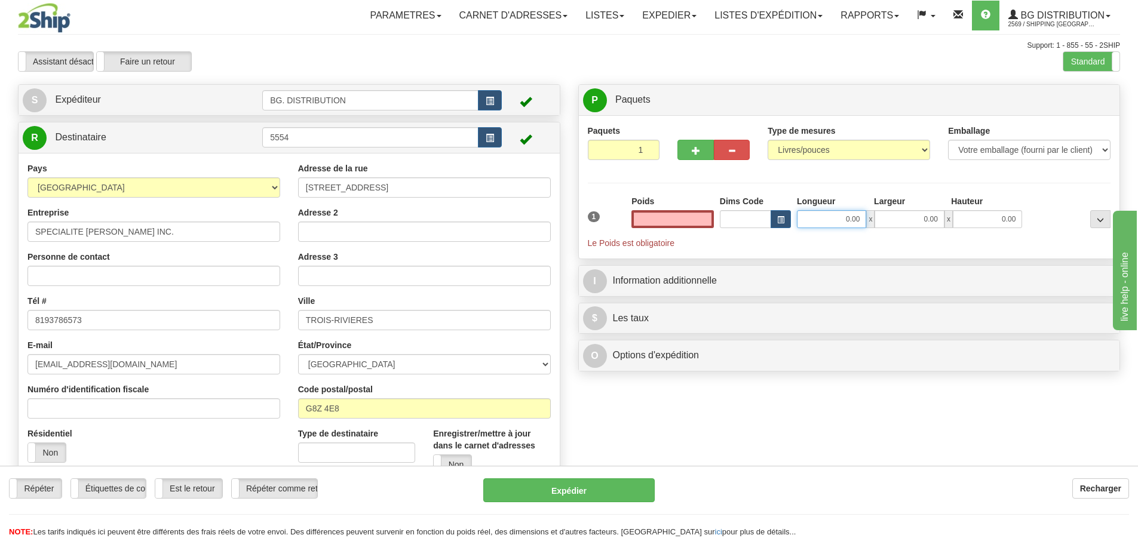
type input "0.00"
click at [824, 216] on input "0.00" at bounding box center [831, 219] width 69 height 18
type input "10.00"
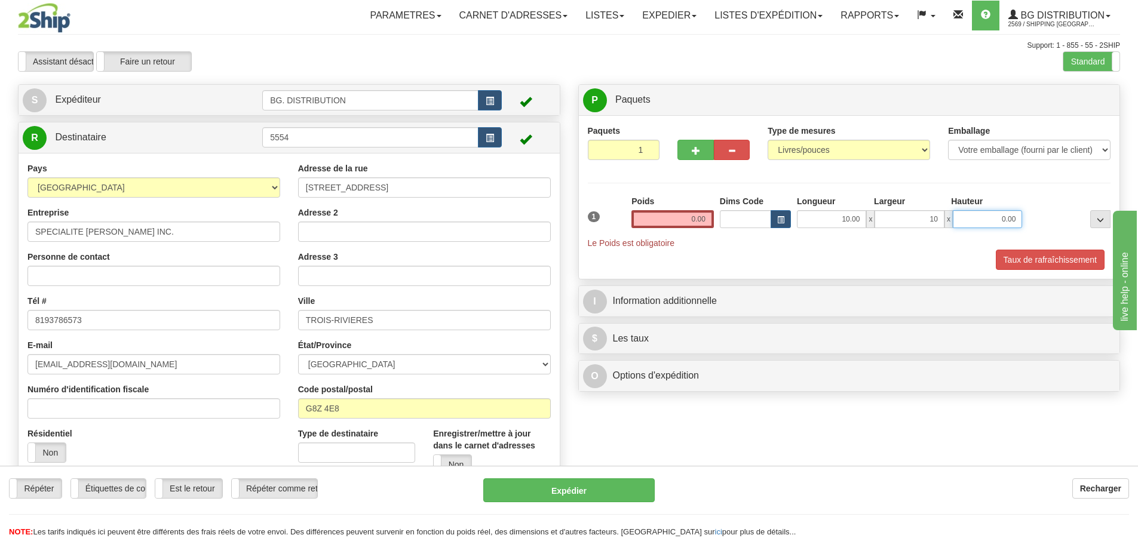
type input "10.00"
type input "8.00"
click at [694, 216] on input "0.00" at bounding box center [673, 219] width 82 height 18
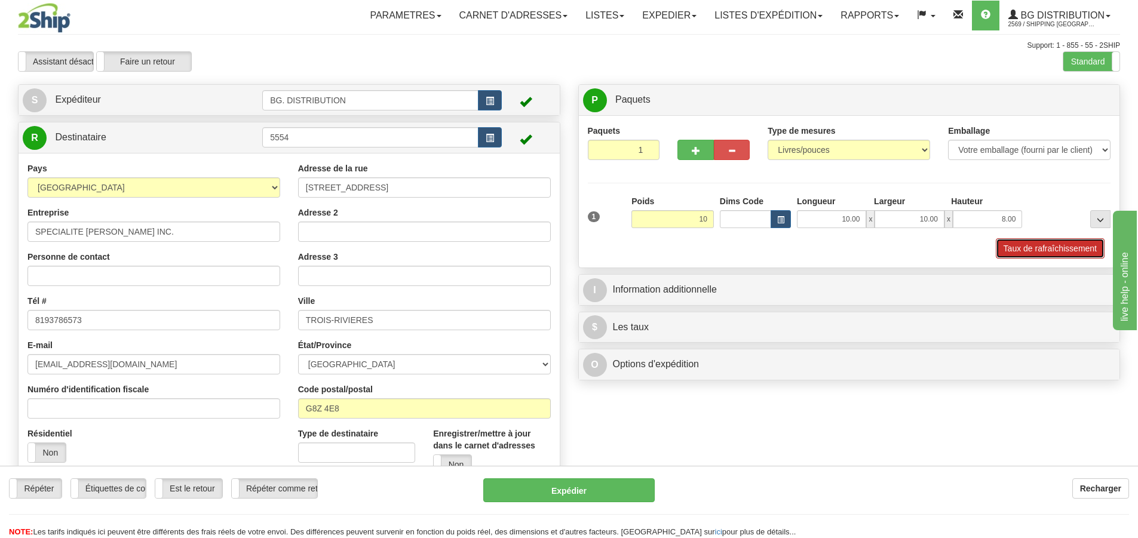
type input "10.00"
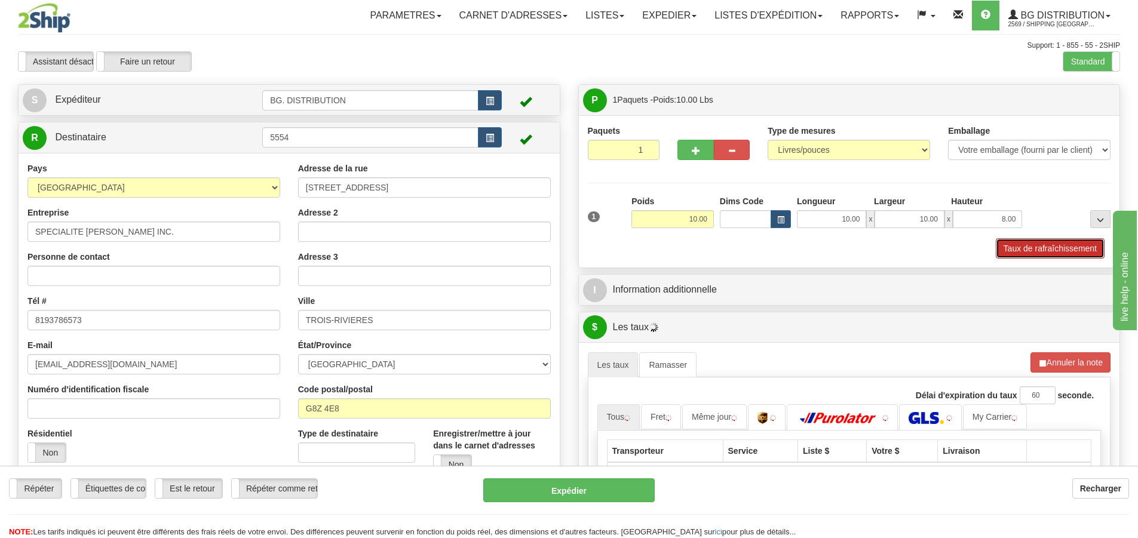
click at [1005, 246] on button "Taux de rafraîchissement" at bounding box center [1050, 248] width 109 height 20
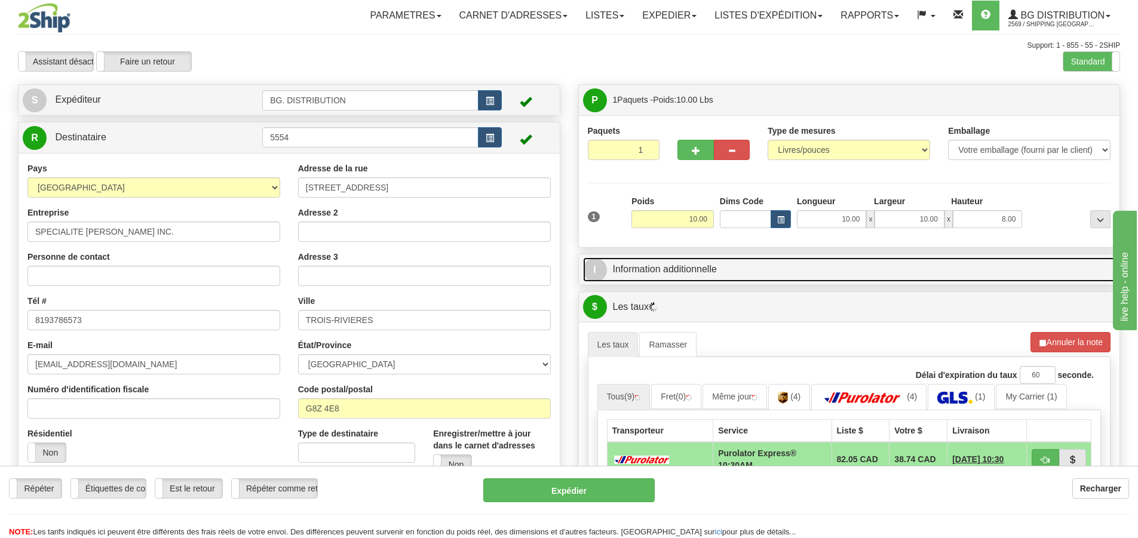
click at [601, 267] on span "I" at bounding box center [595, 270] width 24 height 24
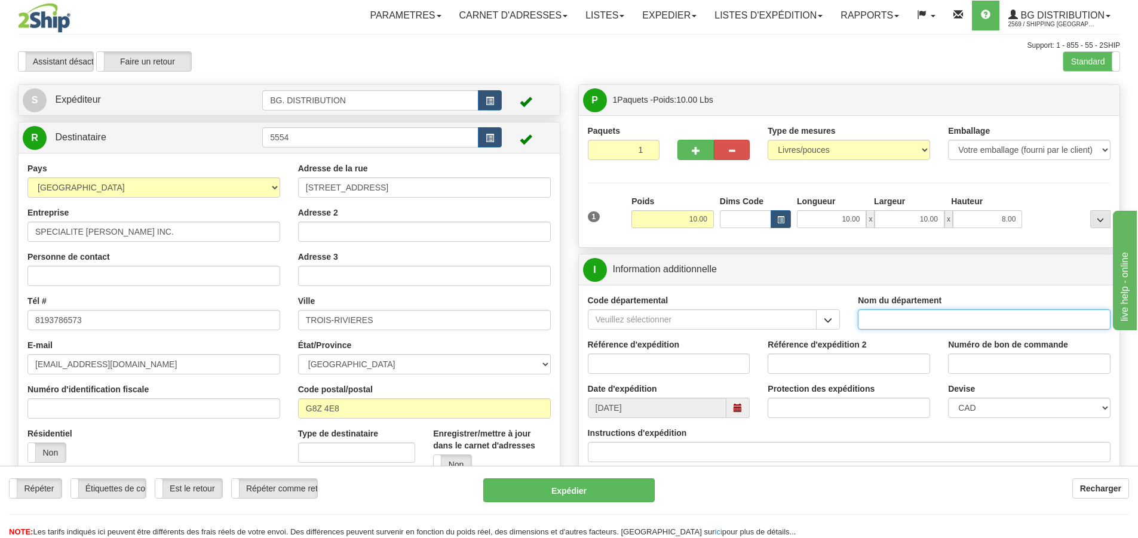
drag, startPoint x: 960, startPoint y: 321, endPoint x: 852, endPoint y: 316, distance: 108.3
click at [957, 316] on input "Nom du département" at bounding box center [984, 320] width 253 height 20
type input "."
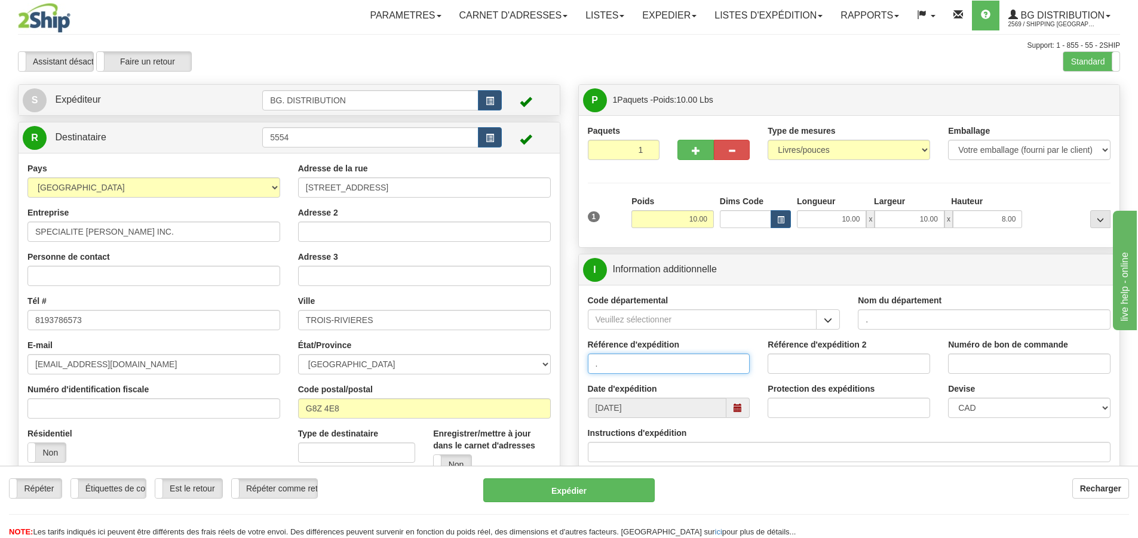
type input "."
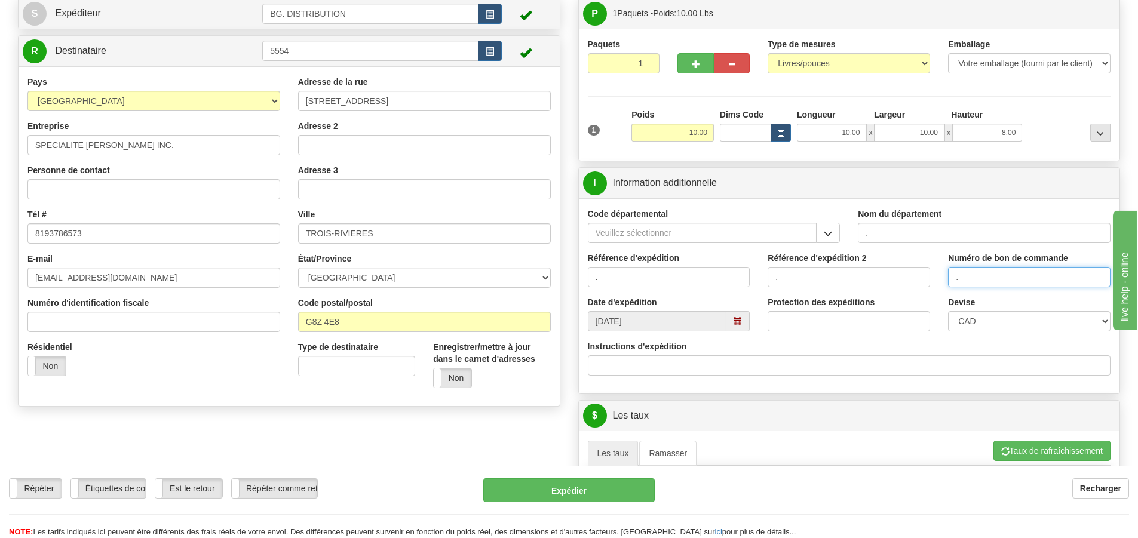
scroll to position [179, 0]
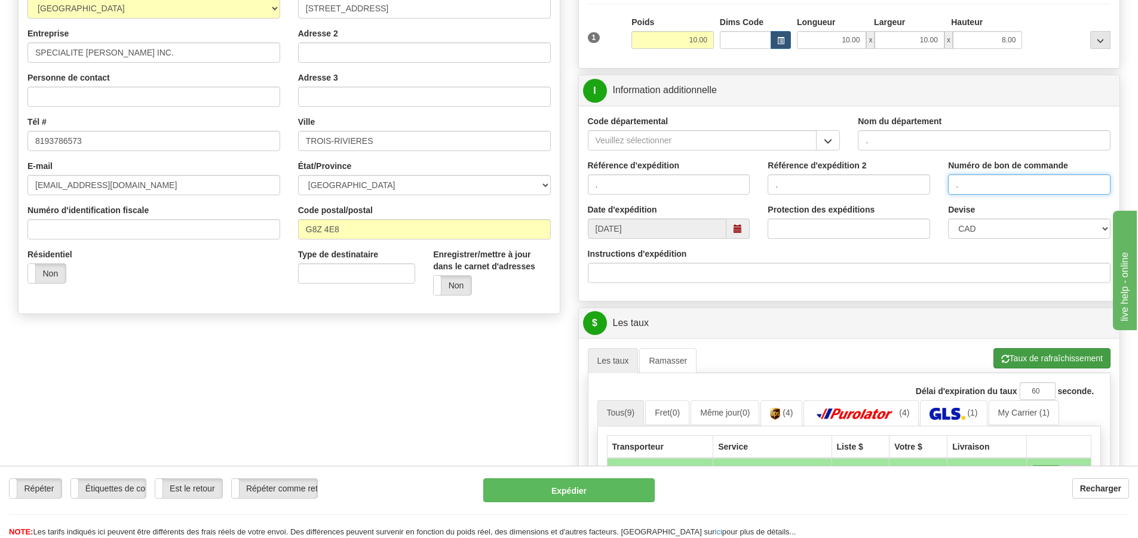
type input "."
click at [1063, 361] on button "Taux de rafraîchissement" at bounding box center [1052, 358] width 117 height 20
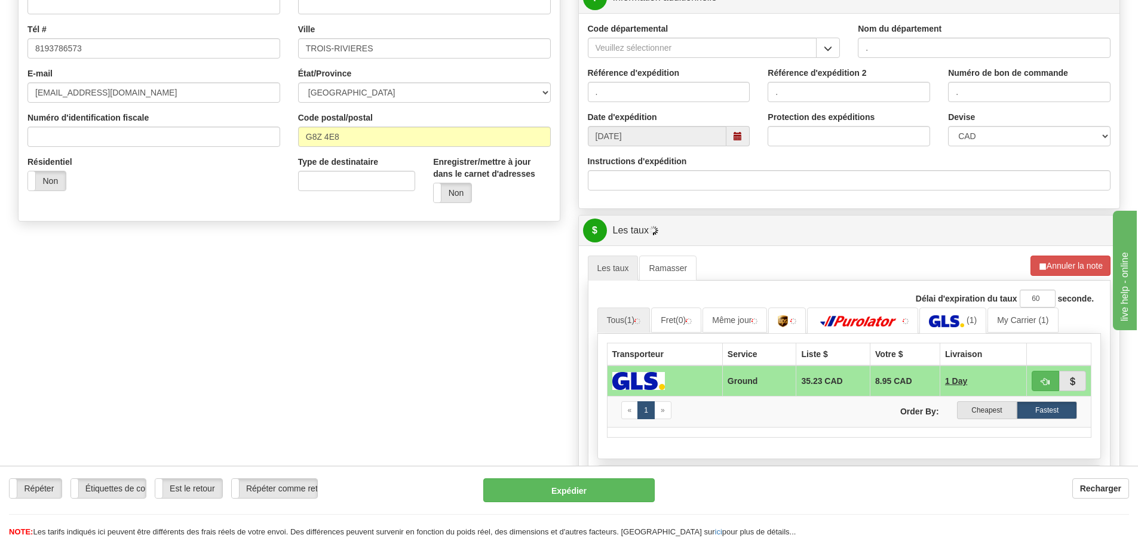
scroll to position [478, 0]
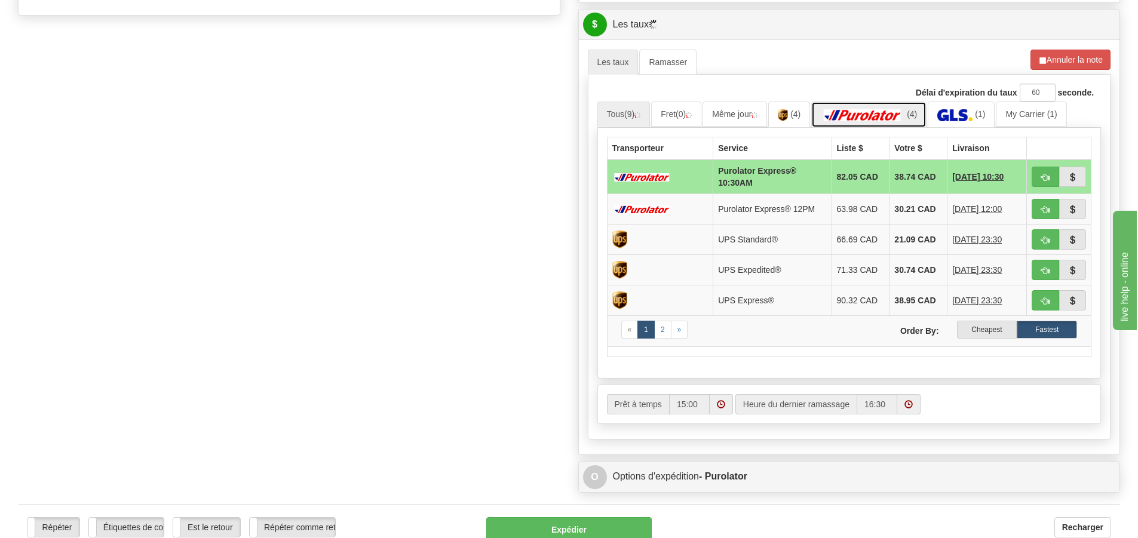
click at [886, 120] on img at bounding box center [863, 115] width 84 height 12
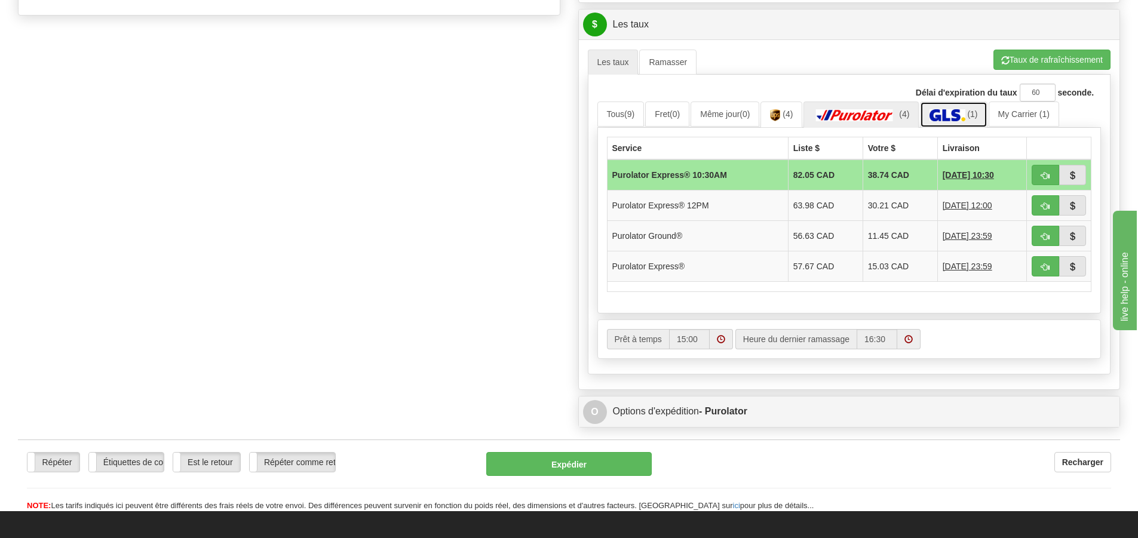
click at [954, 116] on img at bounding box center [947, 115] width 35 height 12
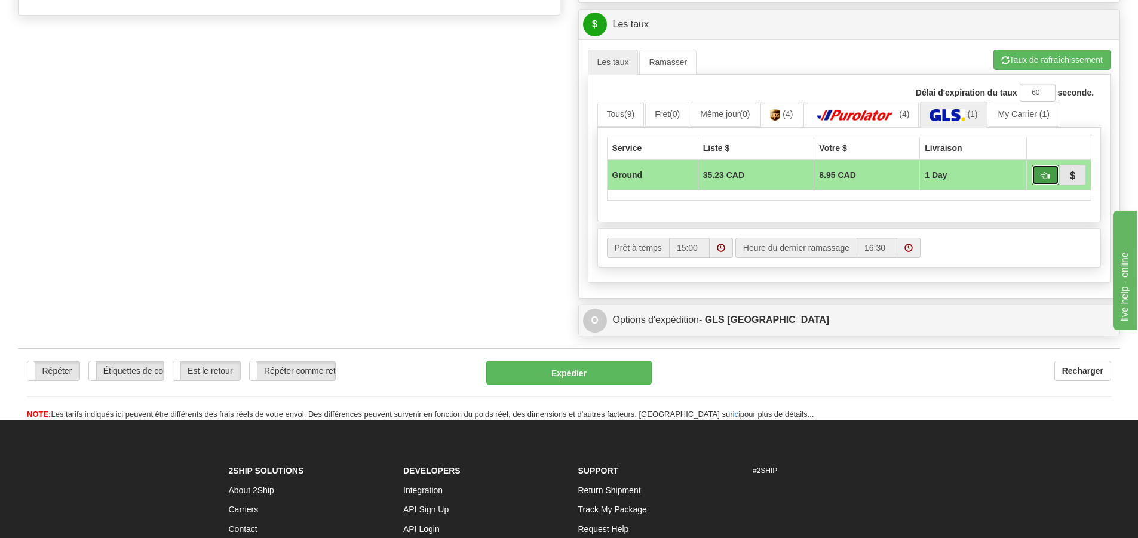
click at [1039, 170] on button "button" at bounding box center [1045, 175] width 27 height 20
type input "1"
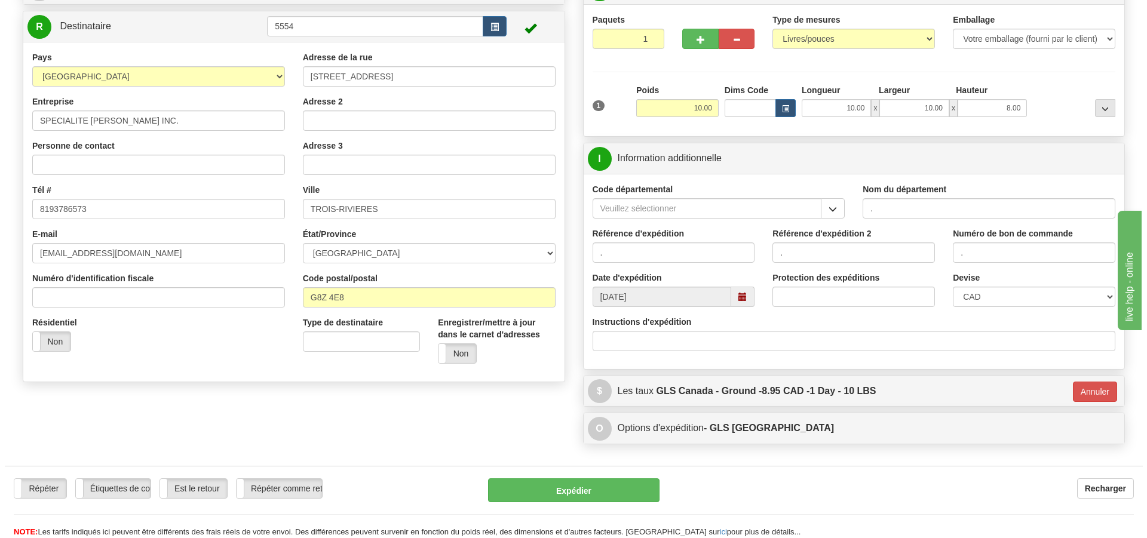
scroll to position [51, 0]
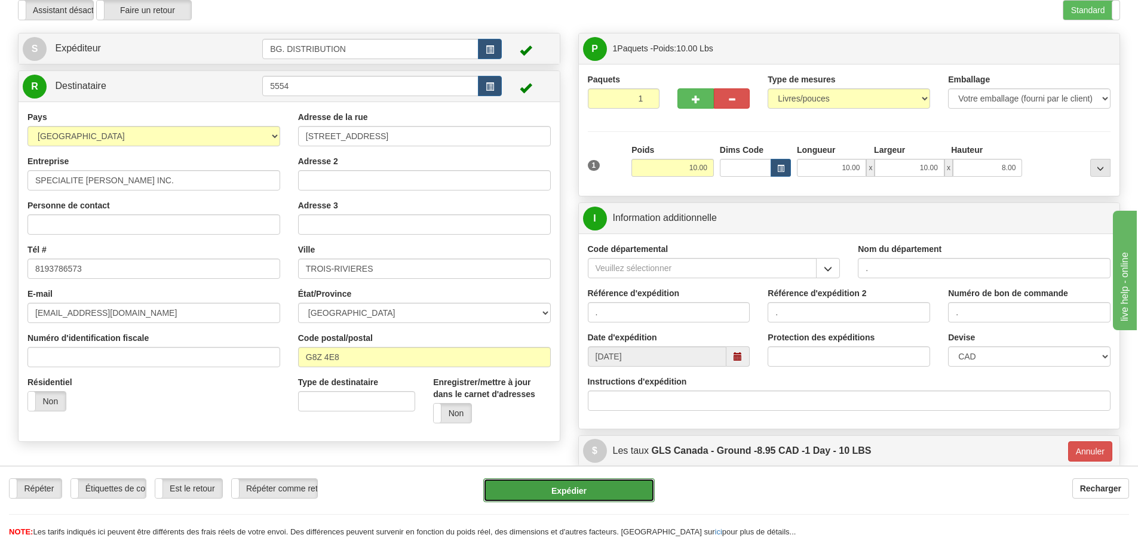
click at [596, 488] on button "Expédier" at bounding box center [569, 491] width 172 height 24
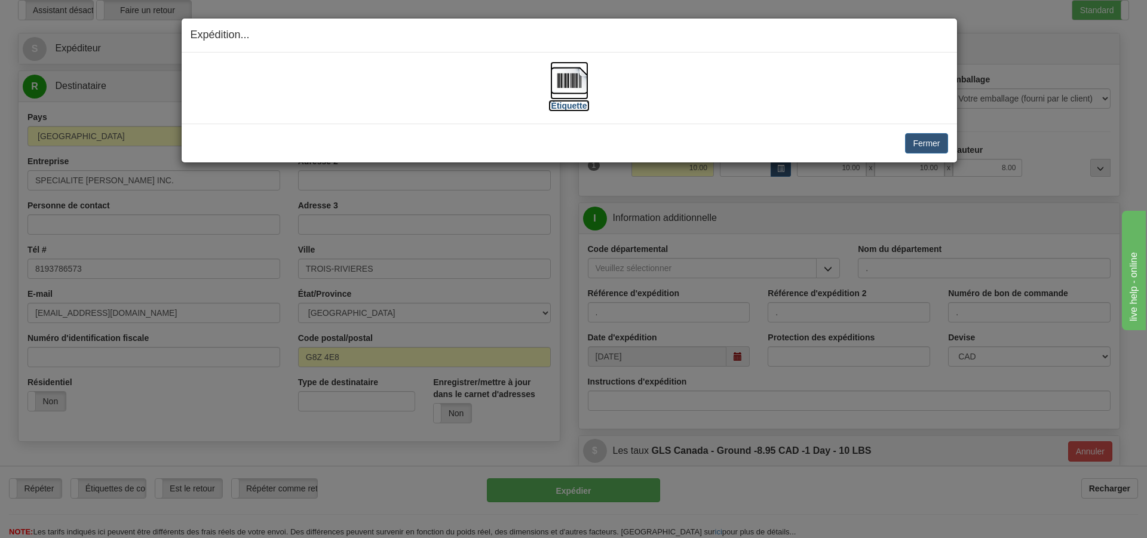
click at [570, 104] on label "[Étiquette]" at bounding box center [569, 106] width 41 height 12
click at [920, 151] on button "Fermer" at bounding box center [926, 143] width 42 height 20
